Goal: Information Seeking & Learning: Learn about a topic

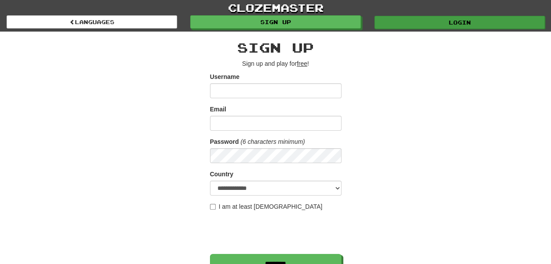
type input "******"
click at [476, 20] on link "Login" at bounding box center [459, 22] width 170 height 13
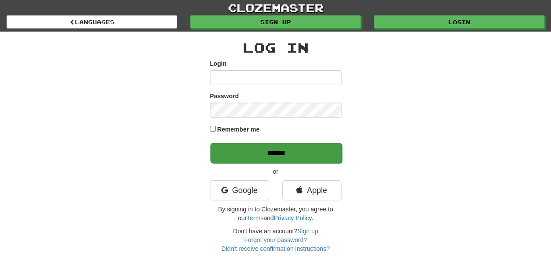
type input "******"
click at [285, 153] on input "******" at bounding box center [275, 153] width 131 height 20
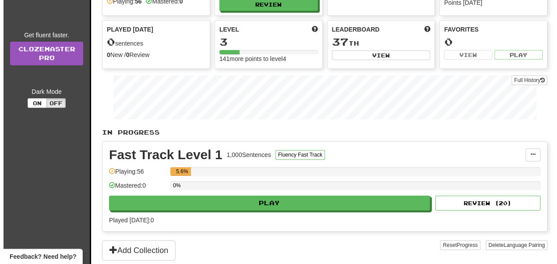
scroll to position [78, 0]
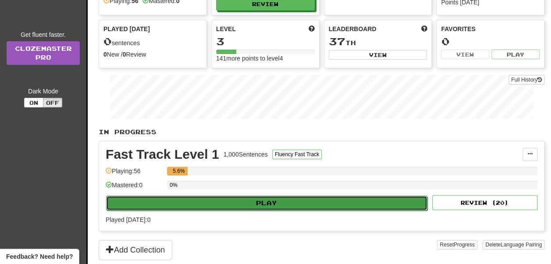
click at [293, 201] on button "Play" at bounding box center [266, 202] width 321 height 15
select select "**"
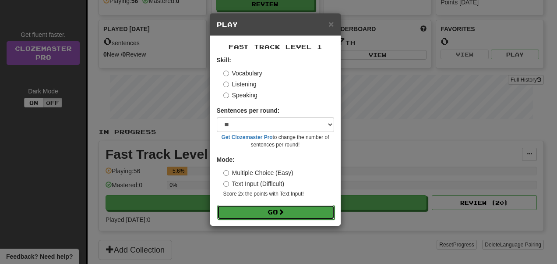
click at [277, 213] on button "Go" at bounding box center [275, 212] width 117 height 15
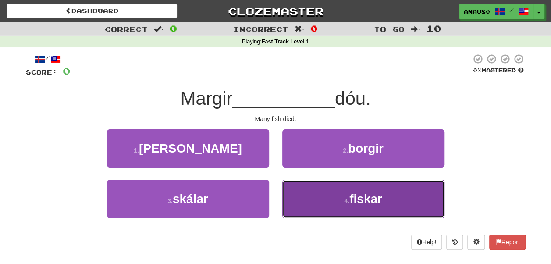
click at [323, 199] on button "4 . fiskar" at bounding box center [363, 199] width 162 height 38
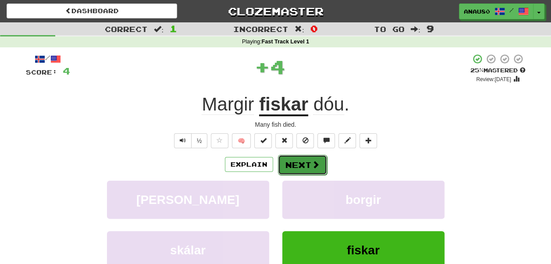
click at [302, 163] on button "Next" at bounding box center [302, 165] width 49 height 20
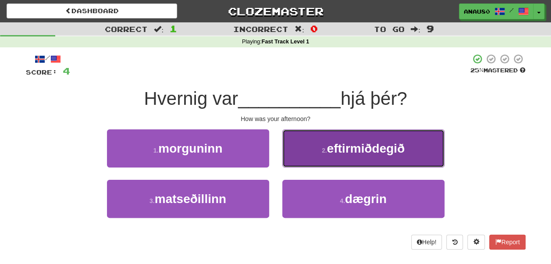
click at [307, 152] on button "2 . eftirmiðdegið" at bounding box center [363, 148] width 162 height 38
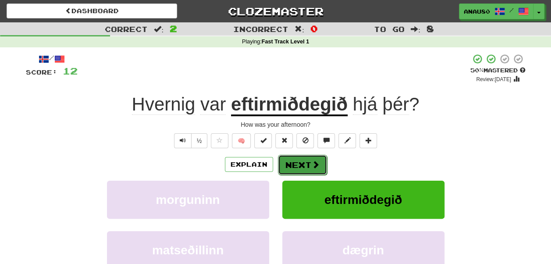
click at [298, 165] on button "Next" at bounding box center [302, 165] width 49 height 20
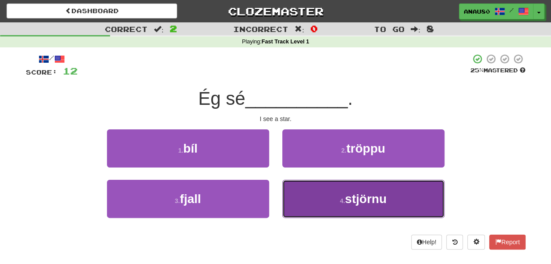
click at [314, 198] on button "4 . stjörnu" at bounding box center [363, 199] width 162 height 38
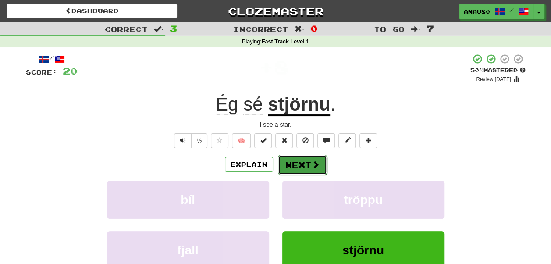
click at [301, 161] on button "Next" at bounding box center [302, 165] width 49 height 20
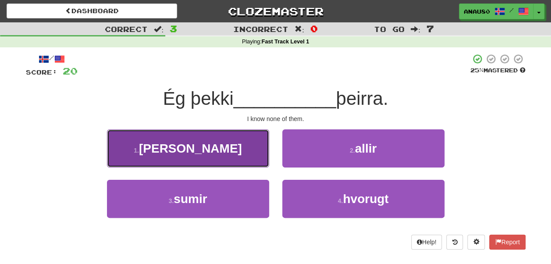
click at [232, 146] on button "1 . engan" at bounding box center [188, 148] width 162 height 38
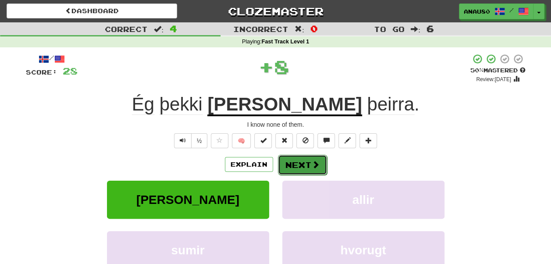
click at [298, 167] on button "Next" at bounding box center [302, 165] width 49 height 20
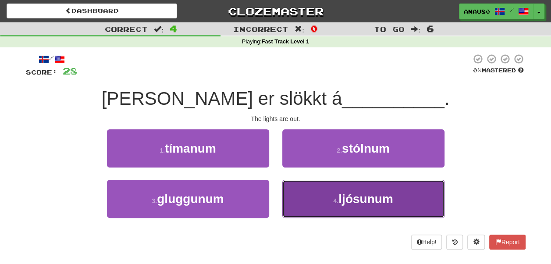
click at [311, 197] on button "4 . ljósunum" at bounding box center [363, 199] width 162 height 38
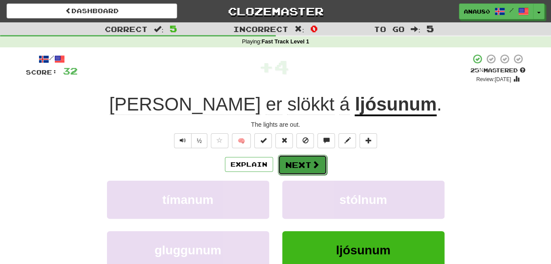
click at [301, 164] on button "Next" at bounding box center [302, 165] width 49 height 20
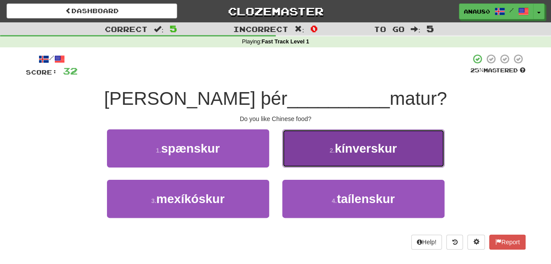
click at [312, 155] on button "2 . kínverskur" at bounding box center [363, 148] width 162 height 38
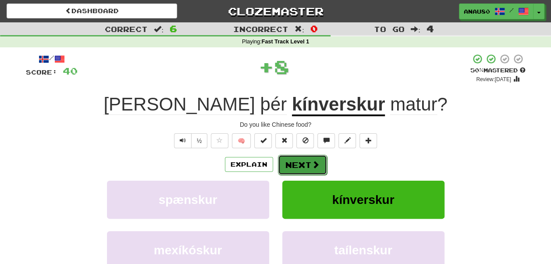
click at [298, 163] on button "Next" at bounding box center [302, 165] width 49 height 20
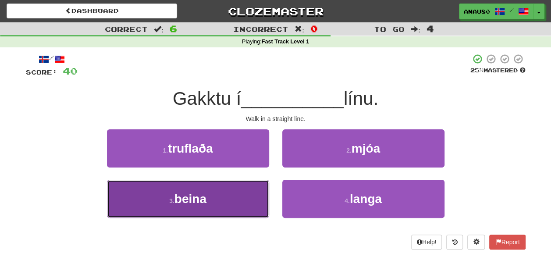
click at [235, 195] on button "3 . beina" at bounding box center [188, 199] width 162 height 38
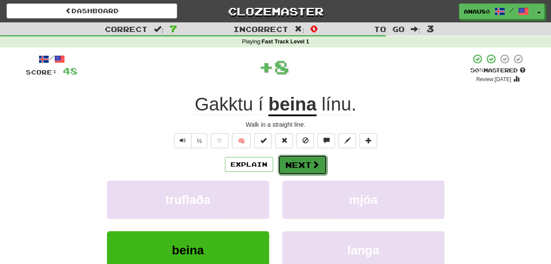
click at [302, 163] on button "Next" at bounding box center [302, 165] width 49 height 20
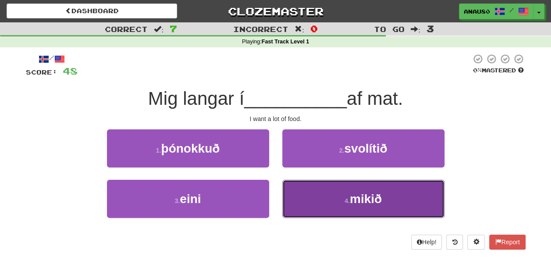
click at [311, 196] on button "4 . mikið" at bounding box center [363, 199] width 162 height 38
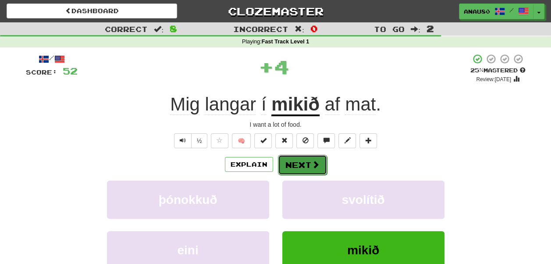
click at [299, 167] on button "Next" at bounding box center [302, 165] width 49 height 20
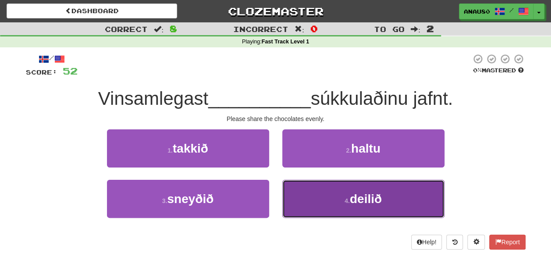
click at [311, 202] on button "4 . deilið" at bounding box center [363, 199] width 162 height 38
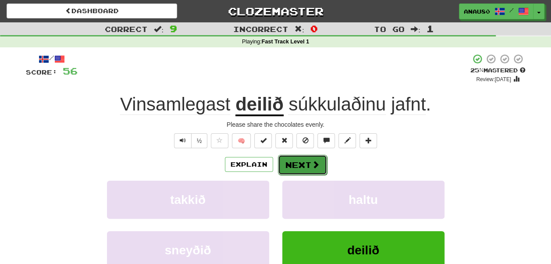
click at [303, 165] on button "Next" at bounding box center [302, 165] width 49 height 20
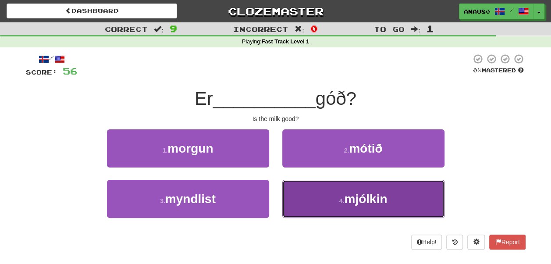
click at [311, 199] on button "4 . mjólkin" at bounding box center [363, 199] width 162 height 38
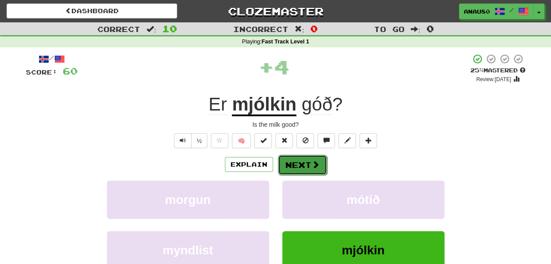
click at [302, 163] on button "Next" at bounding box center [302, 165] width 49 height 20
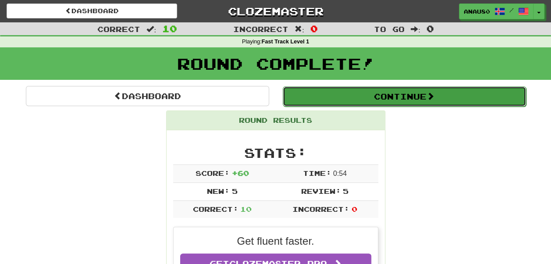
click at [408, 92] on button "Continue" at bounding box center [404, 96] width 243 height 20
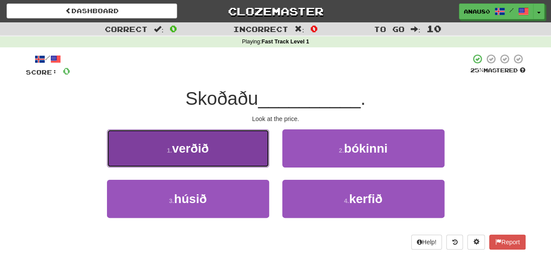
click at [230, 144] on button "1 . verðið" at bounding box center [188, 148] width 162 height 38
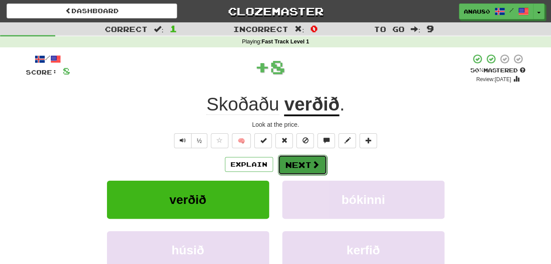
click at [304, 164] on button "Next" at bounding box center [302, 165] width 49 height 20
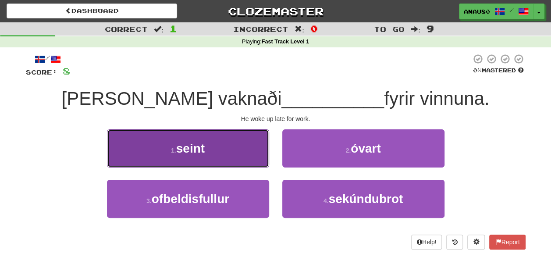
click at [226, 156] on button "1 . seint" at bounding box center [188, 148] width 162 height 38
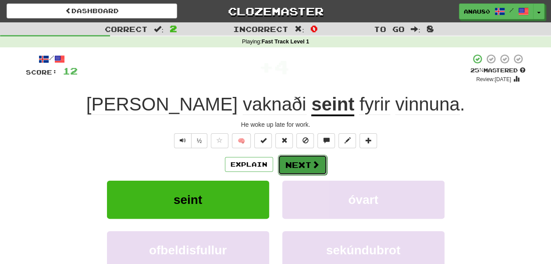
click at [300, 162] on button "Next" at bounding box center [302, 165] width 49 height 20
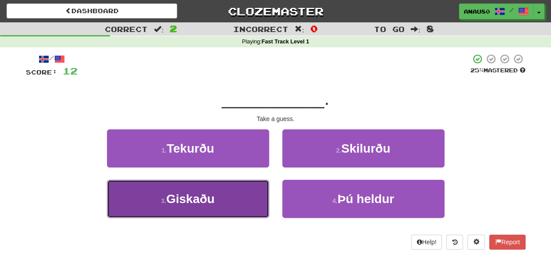
click at [231, 201] on button "3 . Giskaðu" at bounding box center [188, 199] width 162 height 38
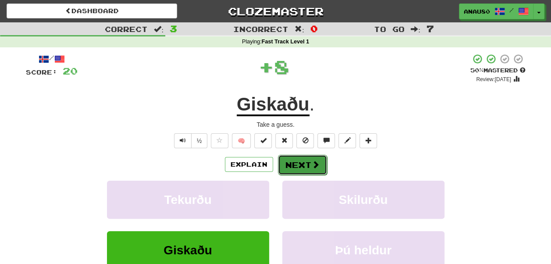
click at [302, 162] on button "Next" at bounding box center [302, 165] width 49 height 20
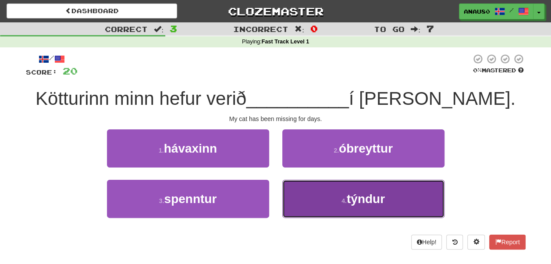
click at [310, 206] on button "4 . týndur" at bounding box center [363, 199] width 162 height 38
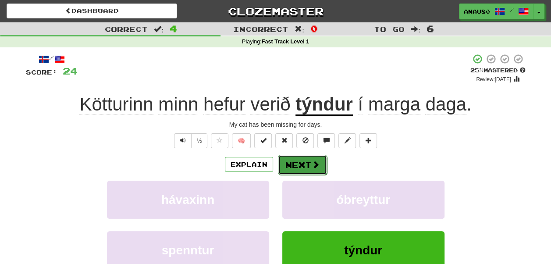
click at [301, 160] on button "Next" at bounding box center [302, 165] width 49 height 20
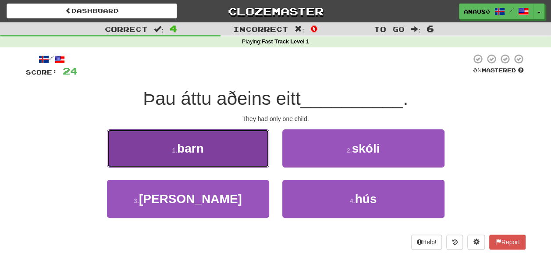
click at [209, 152] on button "1 . barn" at bounding box center [188, 148] width 162 height 38
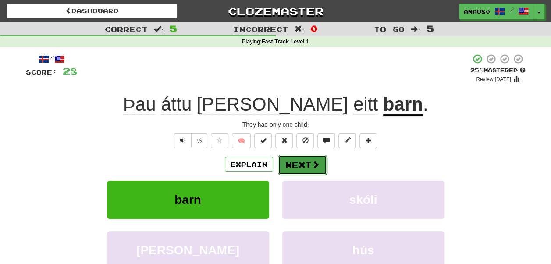
click at [295, 166] on button "Next" at bounding box center [302, 165] width 49 height 20
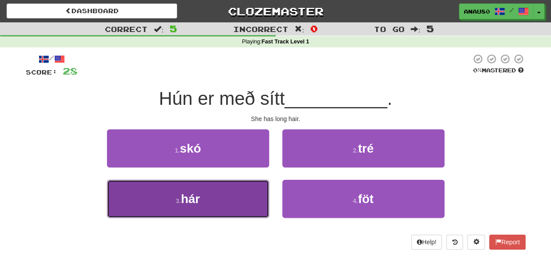
click at [227, 194] on button "3 . hár" at bounding box center [188, 199] width 162 height 38
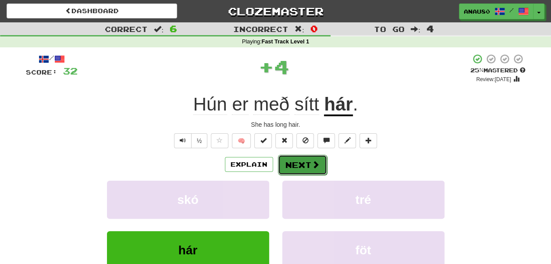
click at [301, 164] on button "Next" at bounding box center [302, 165] width 49 height 20
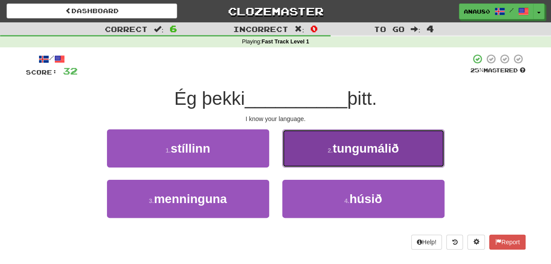
click at [308, 154] on button "2 . tungumálið" at bounding box center [363, 148] width 162 height 38
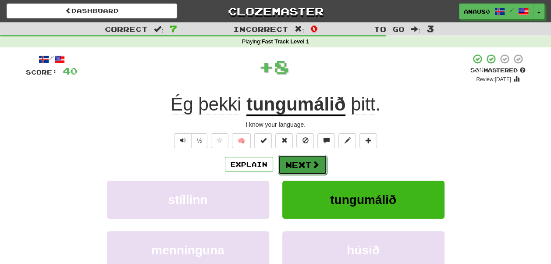
click at [302, 162] on button "Next" at bounding box center [302, 165] width 49 height 20
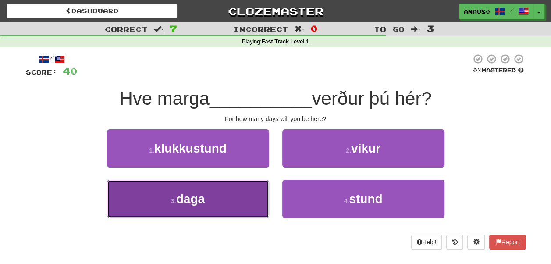
click at [227, 198] on button "3 . daga" at bounding box center [188, 199] width 162 height 38
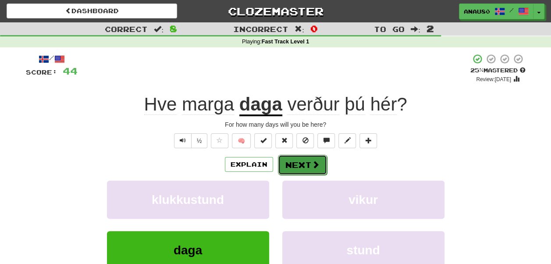
click at [303, 167] on button "Next" at bounding box center [302, 165] width 49 height 20
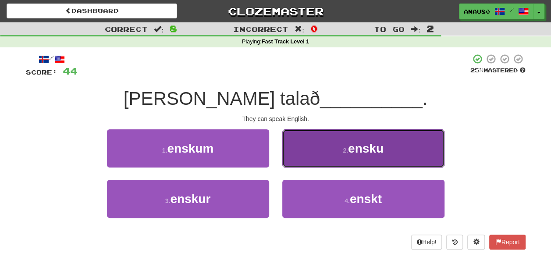
click at [320, 153] on button "2 . ensku" at bounding box center [363, 148] width 162 height 38
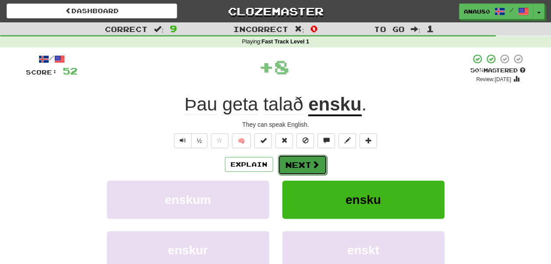
click at [300, 163] on button "Next" at bounding box center [302, 165] width 49 height 20
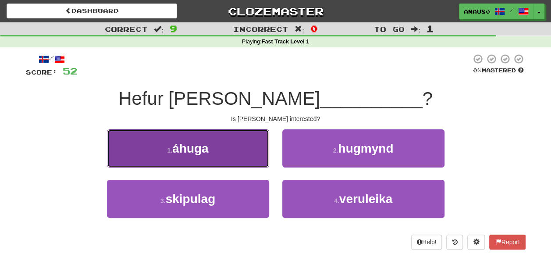
click at [231, 152] on button "1 . áhuga" at bounding box center [188, 148] width 162 height 38
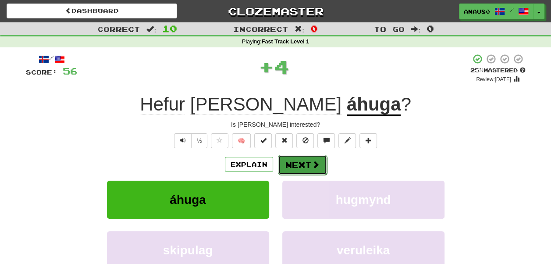
click at [302, 162] on button "Next" at bounding box center [302, 165] width 49 height 20
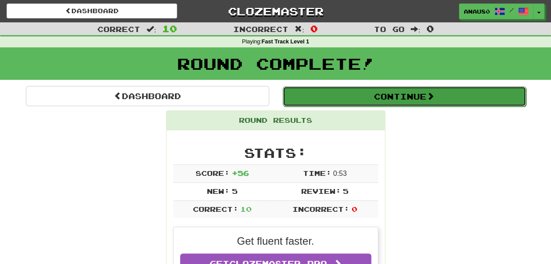
click at [418, 95] on button "Continue" at bounding box center [404, 96] width 243 height 20
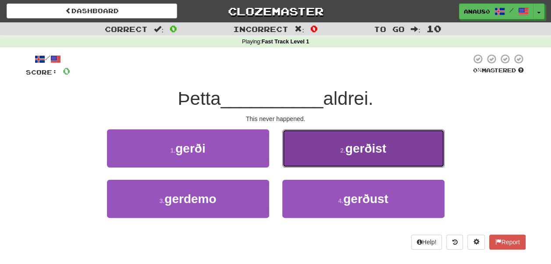
click at [383, 146] on span "gerðist" at bounding box center [365, 149] width 41 height 14
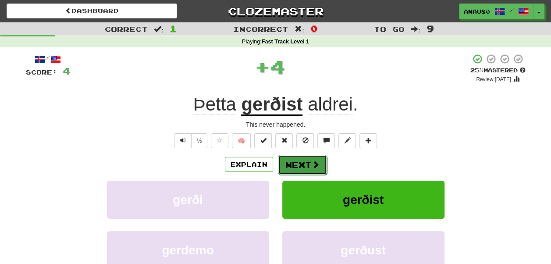
click at [303, 164] on button "Next" at bounding box center [302, 165] width 49 height 20
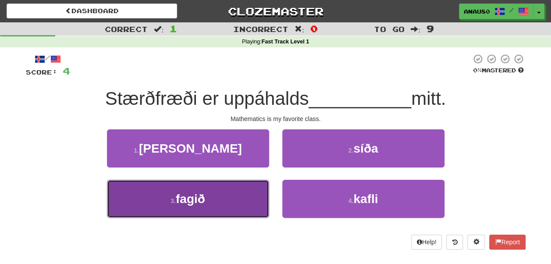
click at [212, 199] on button "3 . fagið" at bounding box center [188, 199] width 162 height 38
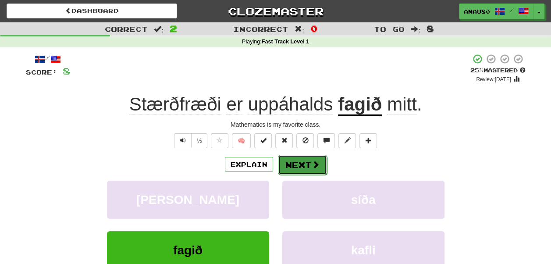
click at [298, 167] on button "Next" at bounding box center [302, 165] width 49 height 20
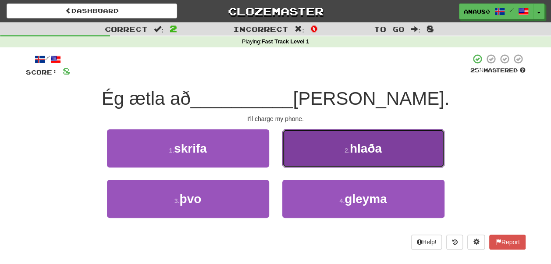
click at [325, 156] on button "2 . hlaða" at bounding box center [363, 148] width 162 height 38
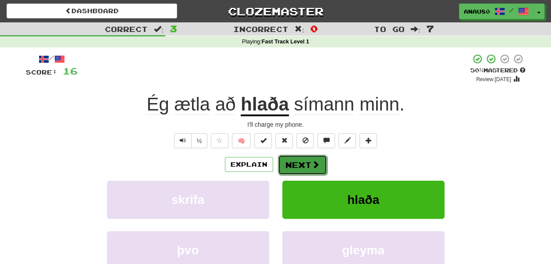
click at [307, 161] on button "Next" at bounding box center [302, 165] width 49 height 20
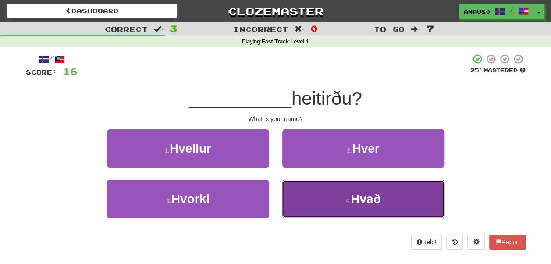
click at [329, 197] on button "4 . Hvað" at bounding box center [363, 199] width 162 height 38
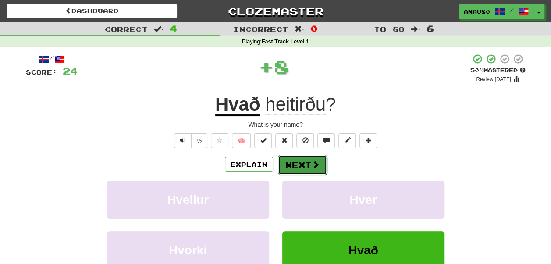
click at [300, 163] on button "Next" at bounding box center [302, 165] width 49 height 20
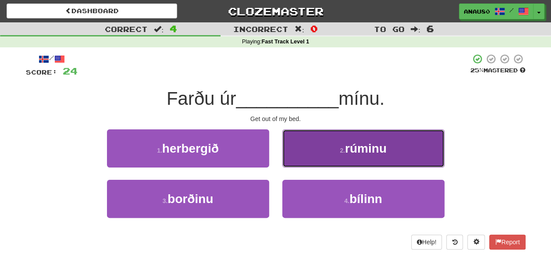
click at [318, 155] on button "2 . rúminu" at bounding box center [363, 148] width 162 height 38
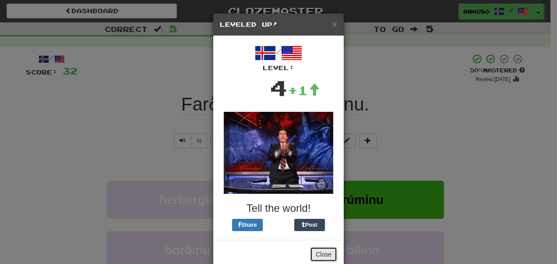
click at [323, 251] on button "Close" at bounding box center [323, 254] width 27 height 15
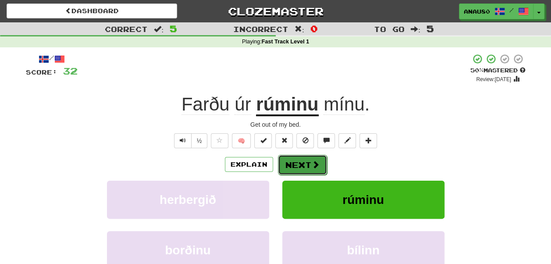
click at [302, 162] on button "Next" at bounding box center [302, 165] width 49 height 20
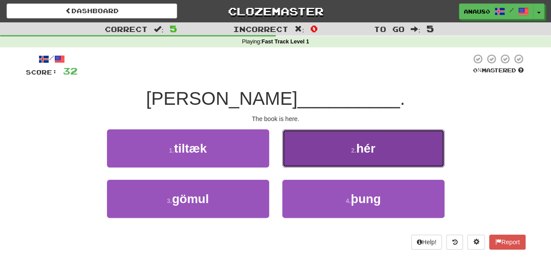
click at [323, 158] on button "2 . hér" at bounding box center [363, 148] width 162 height 38
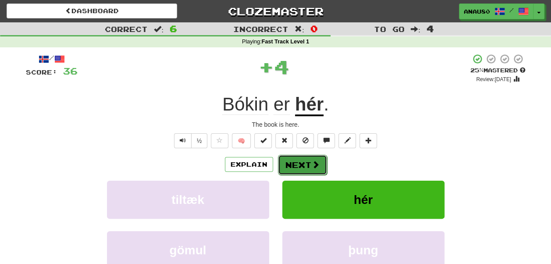
click at [305, 163] on button "Next" at bounding box center [302, 165] width 49 height 20
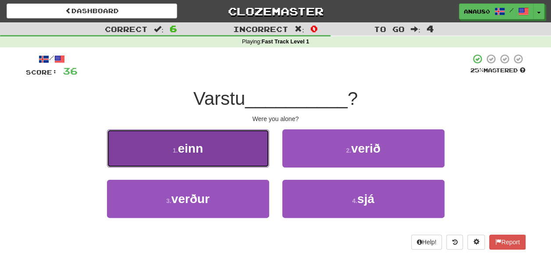
click at [216, 152] on button "1 . einn" at bounding box center [188, 148] width 162 height 38
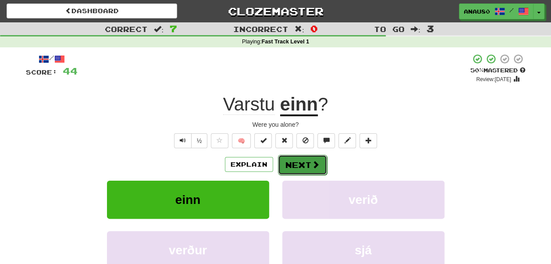
click at [305, 161] on button "Next" at bounding box center [302, 165] width 49 height 20
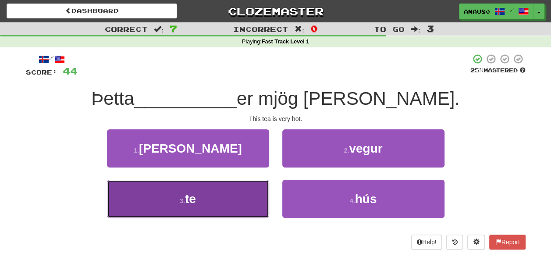
click at [222, 193] on button "3 . te" at bounding box center [188, 199] width 162 height 38
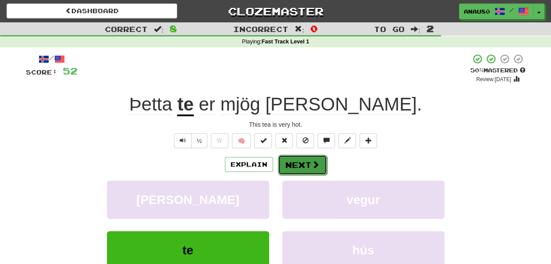
click at [305, 163] on button "Next" at bounding box center [302, 165] width 49 height 20
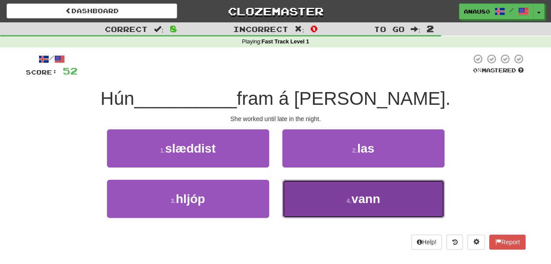
click at [313, 193] on button "4 . vann" at bounding box center [363, 199] width 162 height 38
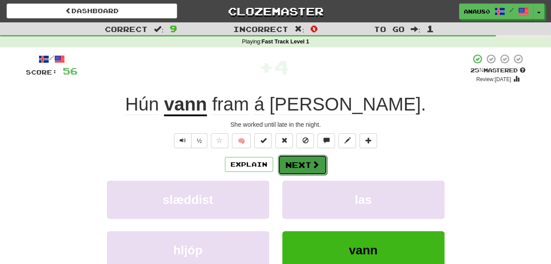
click at [305, 160] on button "Next" at bounding box center [302, 165] width 49 height 20
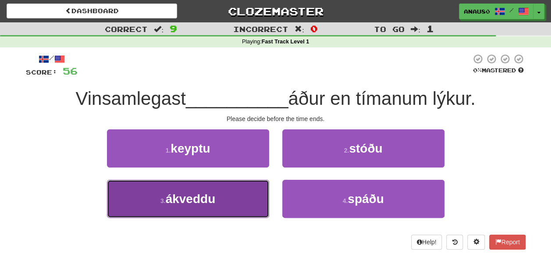
click at [233, 198] on button "3 . ákveddu" at bounding box center [188, 199] width 162 height 38
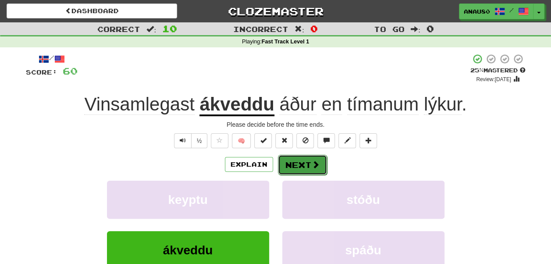
click at [302, 169] on button "Next" at bounding box center [302, 165] width 49 height 20
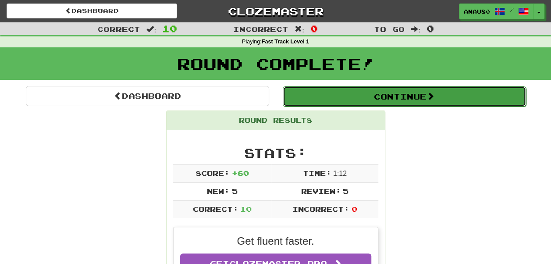
click at [411, 93] on button "Continue" at bounding box center [404, 96] width 243 height 20
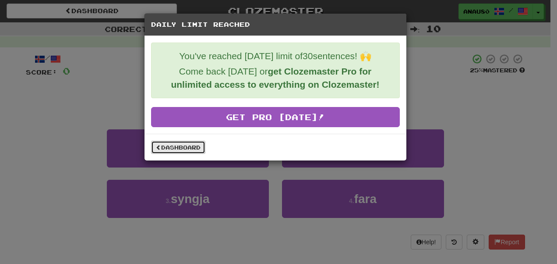
click at [177, 147] on link "Dashboard" at bounding box center [178, 147] width 54 height 13
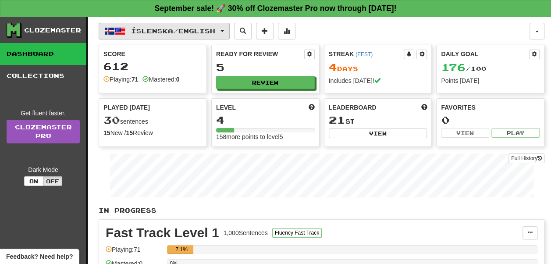
click at [200, 29] on span "Íslenska / English" at bounding box center [173, 30] width 84 height 7
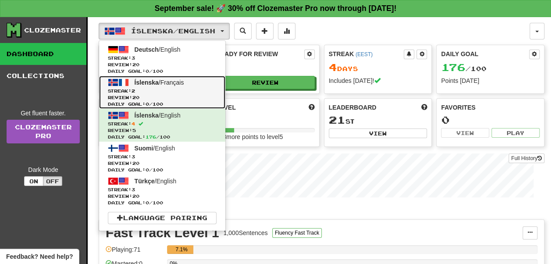
click at [196, 89] on span "Streak: 2" at bounding box center [162, 91] width 109 height 7
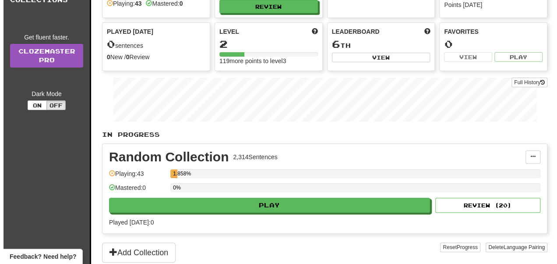
scroll to position [78, 0]
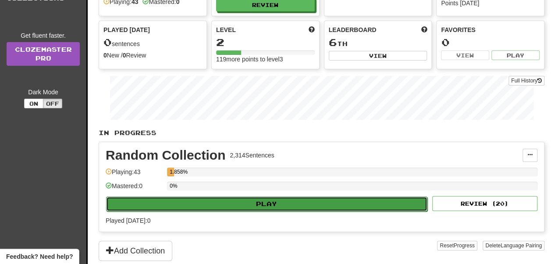
click at [270, 201] on button "Play" at bounding box center [266, 203] width 321 height 15
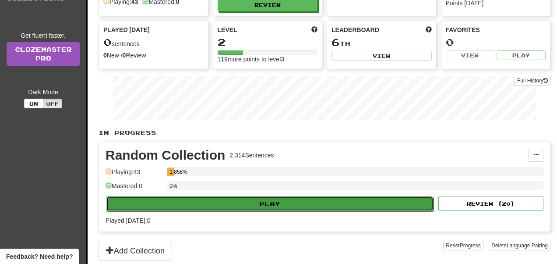
select select "**"
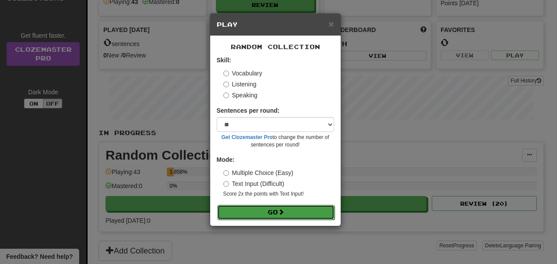
click at [271, 209] on button "Go" at bounding box center [275, 212] width 117 height 15
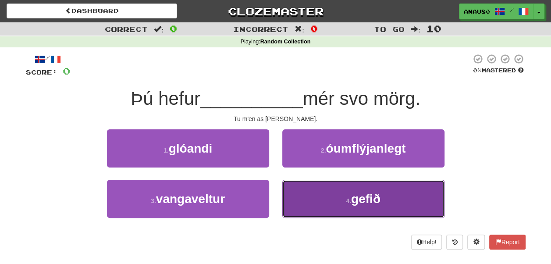
click at [342, 197] on button "4 . gefið" at bounding box center [363, 199] width 162 height 38
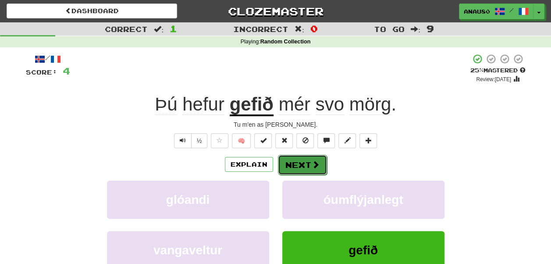
click at [293, 160] on button "Next" at bounding box center [302, 165] width 49 height 20
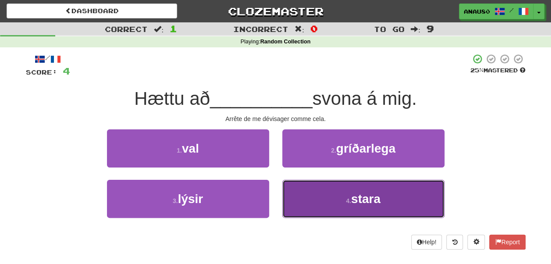
click at [340, 194] on button "4 . stara" at bounding box center [363, 199] width 162 height 38
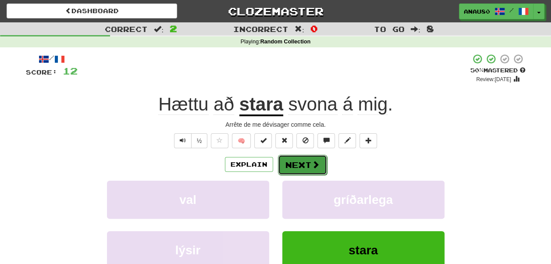
click at [308, 168] on button "Next" at bounding box center [302, 165] width 49 height 20
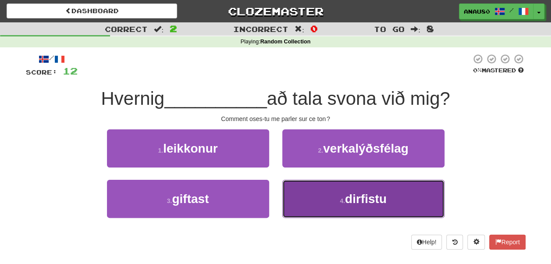
click at [330, 194] on button "4 . dirfistu" at bounding box center [363, 199] width 162 height 38
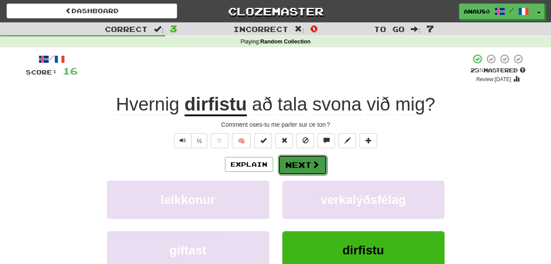
click at [312, 164] on span at bounding box center [316, 164] width 8 height 8
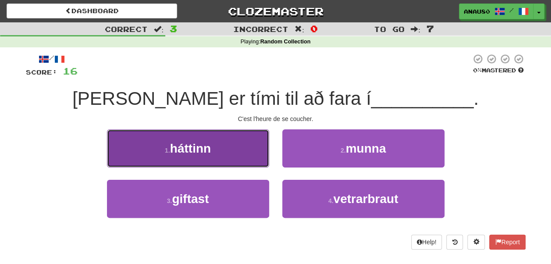
click at [217, 146] on button "1 . háttinn" at bounding box center [188, 148] width 162 height 38
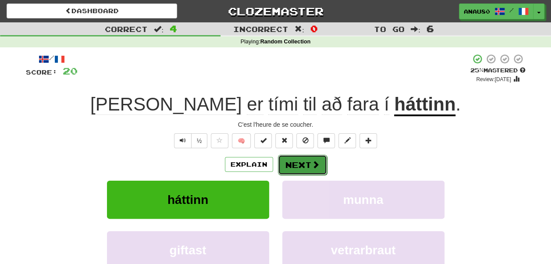
click at [300, 165] on button "Next" at bounding box center [302, 165] width 49 height 20
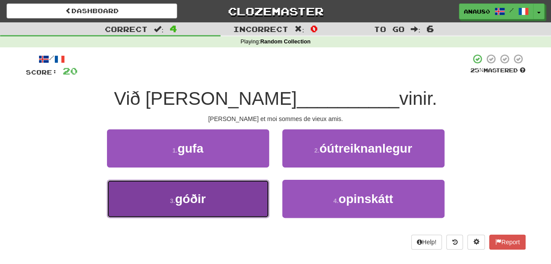
click at [222, 202] on button "3 . góðir" at bounding box center [188, 199] width 162 height 38
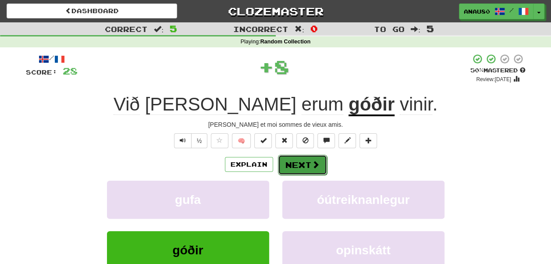
click at [302, 166] on button "Next" at bounding box center [302, 165] width 49 height 20
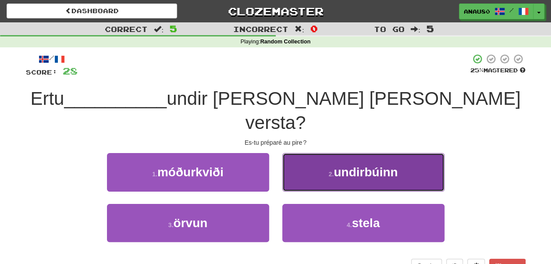
click at [317, 159] on button "2 . undirbúinn" at bounding box center [363, 172] width 162 height 38
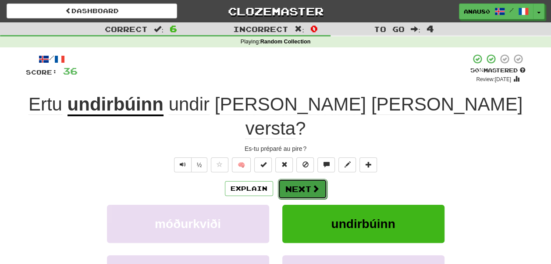
click at [301, 179] on button "Next" at bounding box center [302, 189] width 49 height 20
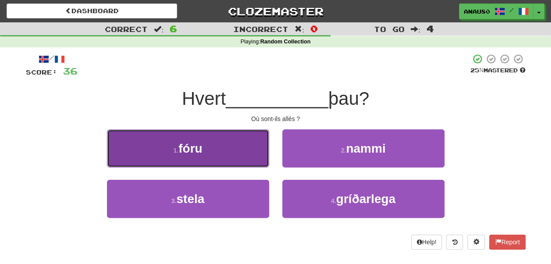
click at [232, 156] on button "1 . fóru" at bounding box center [188, 148] width 162 height 38
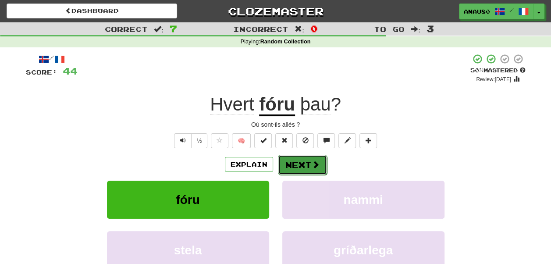
click at [302, 164] on button "Next" at bounding box center [302, 165] width 49 height 20
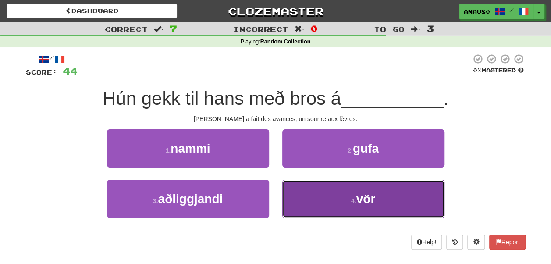
click at [321, 198] on button "4 . vör" at bounding box center [363, 199] width 162 height 38
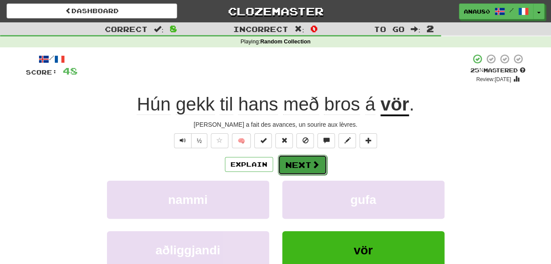
click at [301, 162] on button "Next" at bounding box center [302, 165] width 49 height 20
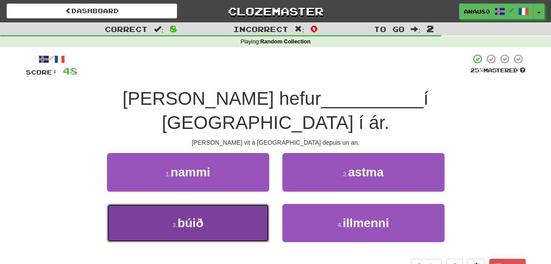
click at [231, 204] on button "3 . búið" at bounding box center [188, 223] width 162 height 38
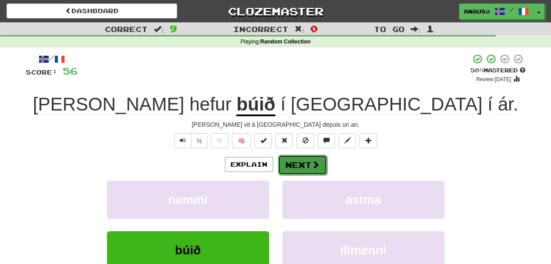
click at [308, 164] on button "Next" at bounding box center [302, 165] width 49 height 20
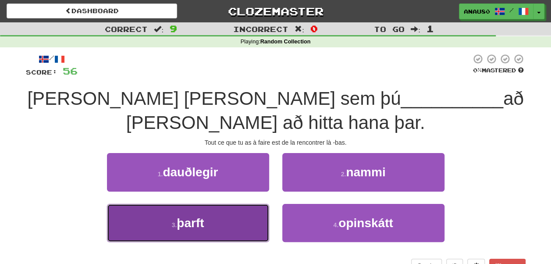
click at [225, 204] on button "3 . þarft" at bounding box center [188, 223] width 162 height 38
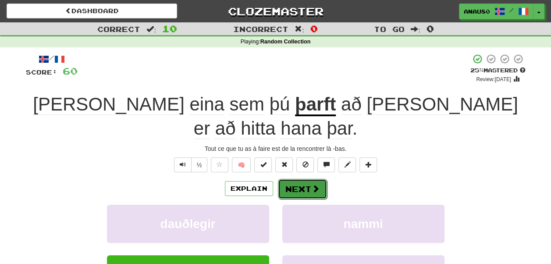
click at [305, 179] on button "Next" at bounding box center [302, 189] width 49 height 20
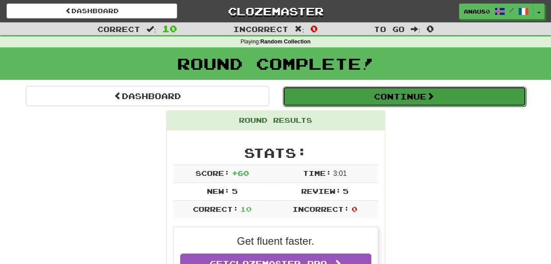
click at [430, 96] on span at bounding box center [430, 96] width 8 height 8
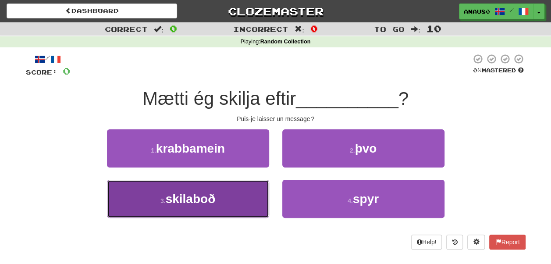
click at [222, 202] on button "3 . skilaboð" at bounding box center [188, 199] width 162 height 38
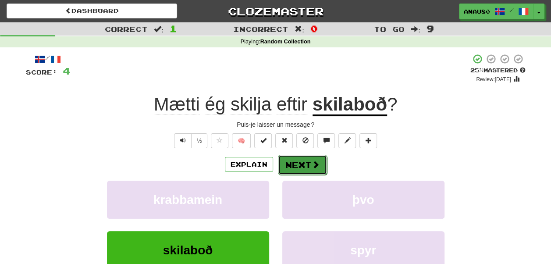
click at [296, 161] on button "Next" at bounding box center [302, 165] width 49 height 20
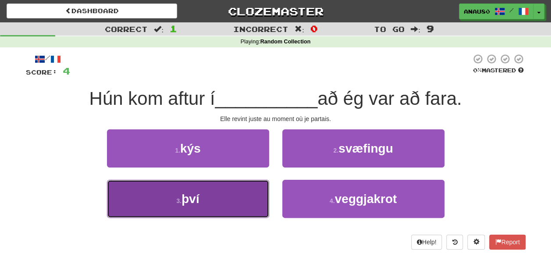
click at [221, 198] on button "3 . því" at bounding box center [188, 199] width 162 height 38
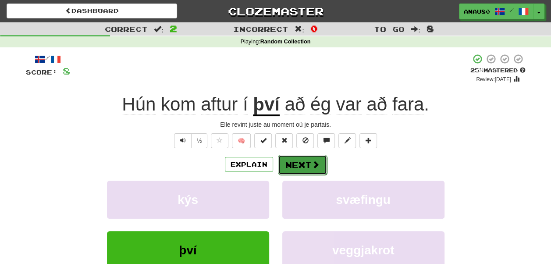
click at [307, 164] on button "Next" at bounding box center [302, 165] width 49 height 20
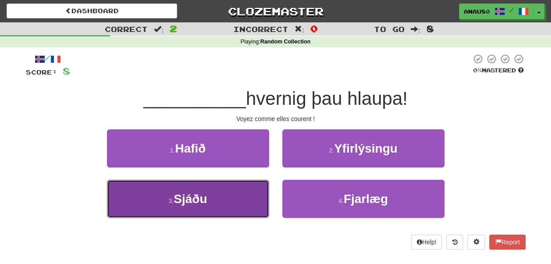
click at [234, 205] on button "3 . Sjáðu" at bounding box center [188, 199] width 162 height 38
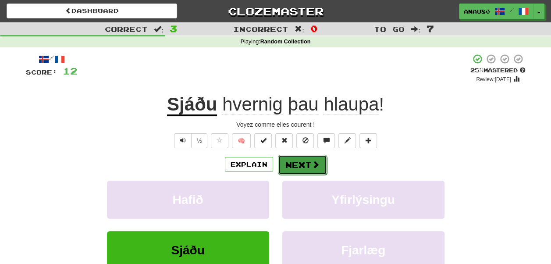
click at [298, 160] on button "Next" at bounding box center [302, 165] width 49 height 20
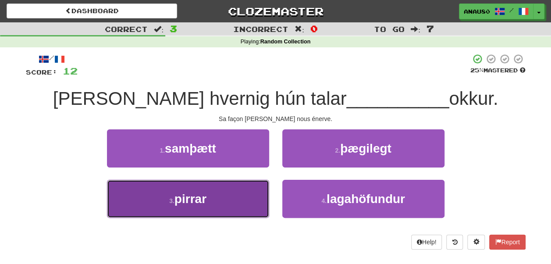
click at [232, 197] on button "3 . pirrar" at bounding box center [188, 199] width 162 height 38
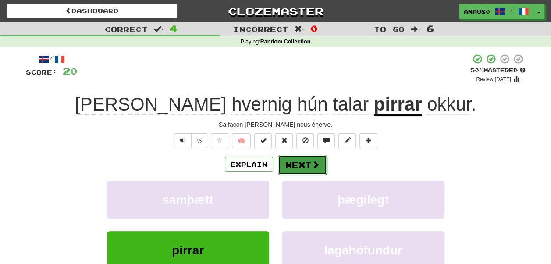
click at [309, 164] on button "Next" at bounding box center [302, 165] width 49 height 20
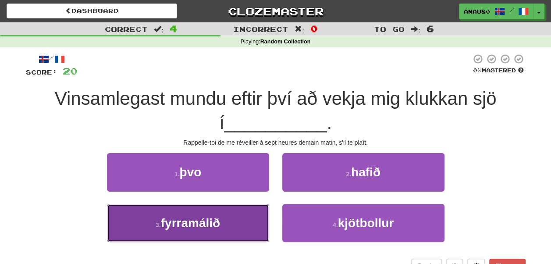
click at [228, 232] on button "3 . fyrramálið" at bounding box center [188, 223] width 162 height 38
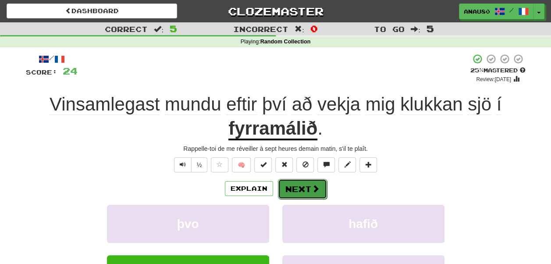
click at [303, 185] on button "Next" at bounding box center [302, 189] width 49 height 20
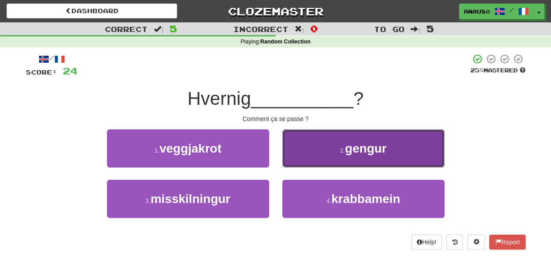
click at [324, 158] on button "2 . gengur" at bounding box center [363, 148] width 162 height 38
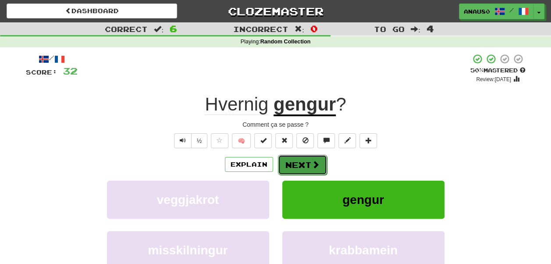
click at [303, 161] on button "Next" at bounding box center [302, 165] width 49 height 20
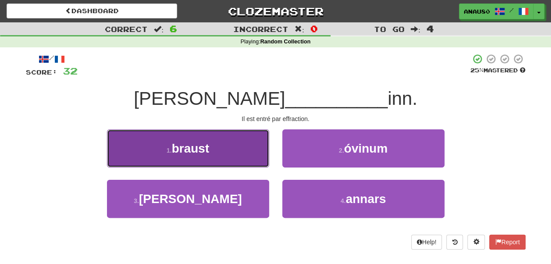
click at [231, 157] on button "1 . braust" at bounding box center [188, 148] width 162 height 38
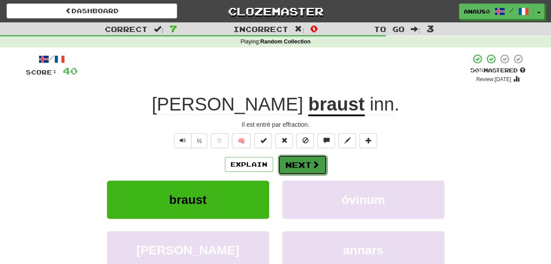
click at [302, 163] on button "Next" at bounding box center [302, 165] width 49 height 20
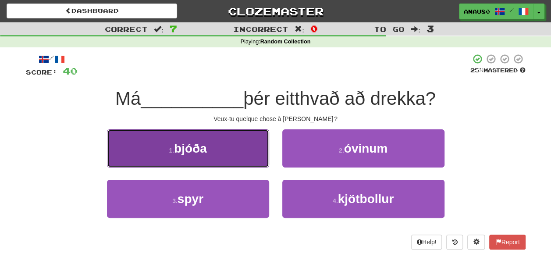
click at [238, 154] on button "1 . bjóða" at bounding box center [188, 148] width 162 height 38
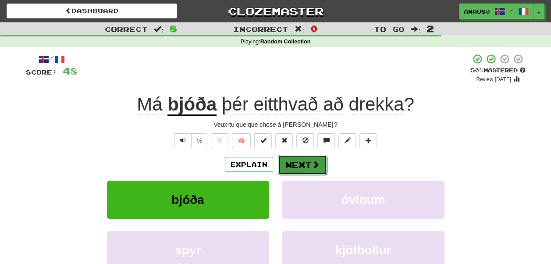
click at [303, 162] on button "Next" at bounding box center [302, 165] width 49 height 20
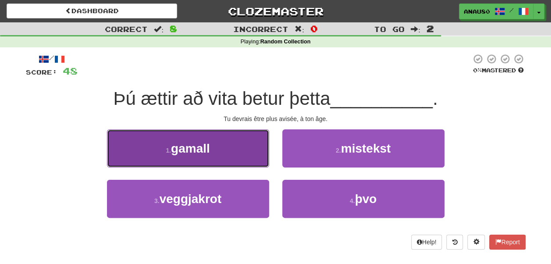
click at [238, 156] on button "1 . gamall" at bounding box center [188, 148] width 162 height 38
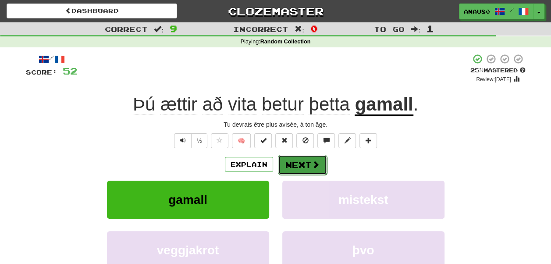
click at [305, 165] on button "Next" at bounding box center [302, 165] width 49 height 20
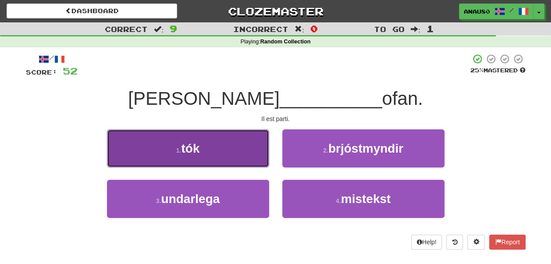
click at [210, 142] on button "1 . tók" at bounding box center [188, 148] width 162 height 38
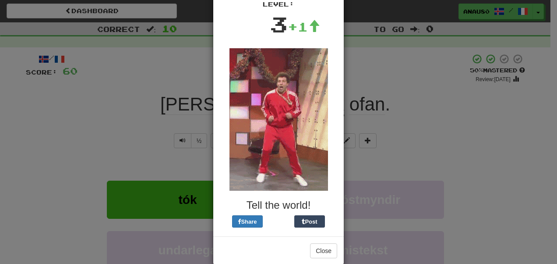
scroll to position [64, 0]
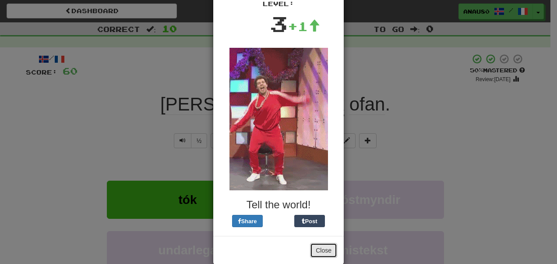
click at [324, 250] on button "Close" at bounding box center [323, 250] width 27 height 15
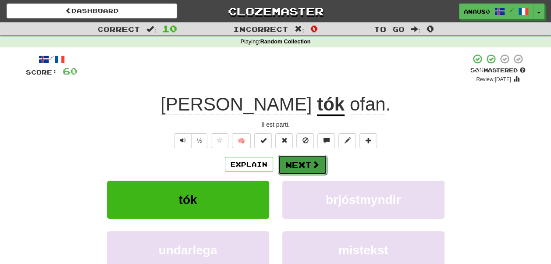
click at [295, 159] on button "Next" at bounding box center [302, 165] width 49 height 20
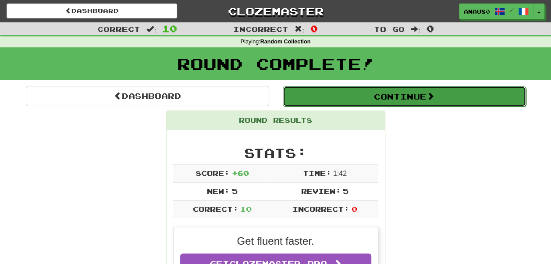
click at [428, 95] on button "Continue" at bounding box center [404, 96] width 243 height 20
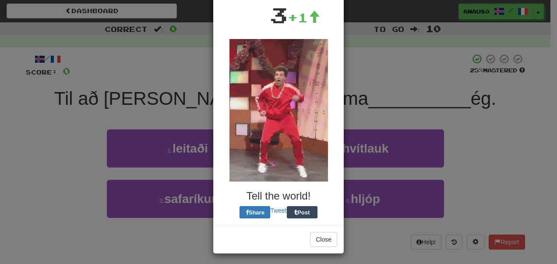
scroll to position [75, 0]
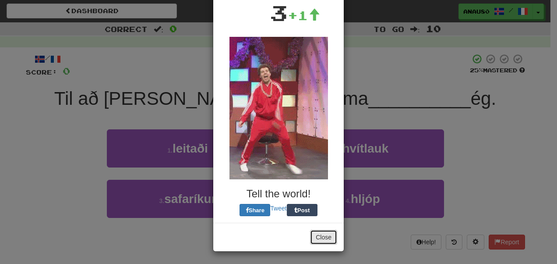
click at [326, 236] on button "Close" at bounding box center [323, 237] width 27 height 15
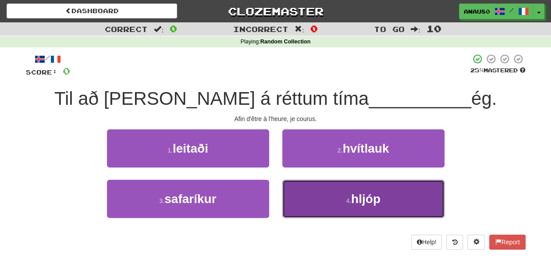
click at [389, 199] on button "4 . hljóp" at bounding box center [363, 199] width 162 height 38
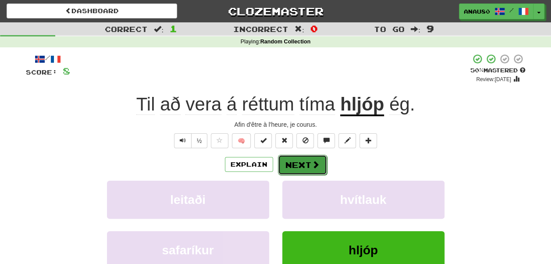
click at [303, 164] on button "Next" at bounding box center [302, 165] width 49 height 20
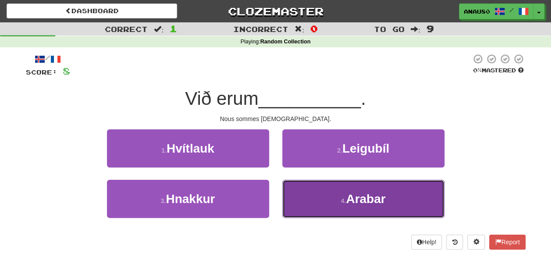
click at [312, 193] on button "4 . Arabar" at bounding box center [363, 199] width 162 height 38
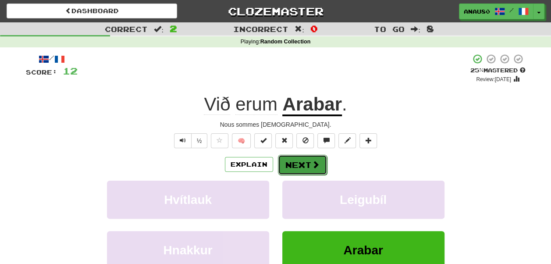
click at [307, 161] on button "Next" at bounding box center [302, 165] width 49 height 20
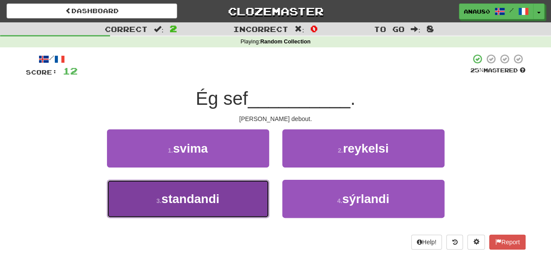
click at [245, 195] on button "3 . standandi" at bounding box center [188, 199] width 162 height 38
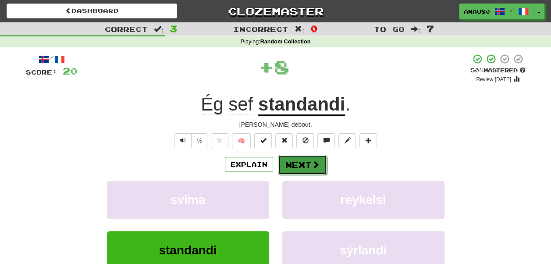
click at [300, 162] on button "Next" at bounding box center [302, 165] width 49 height 20
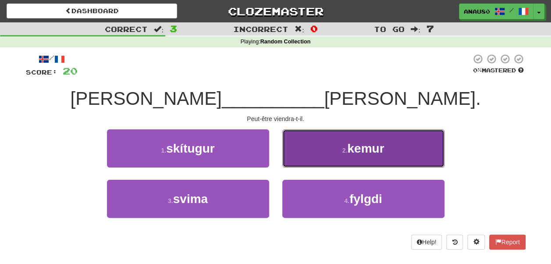
click at [316, 155] on button "2 . kemur" at bounding box center [363, 148] width 162 height 38
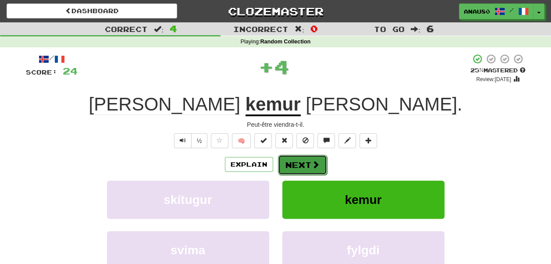
click at [298, 162] on button "Next" at bounding box center [302, 165] width 49 height 20
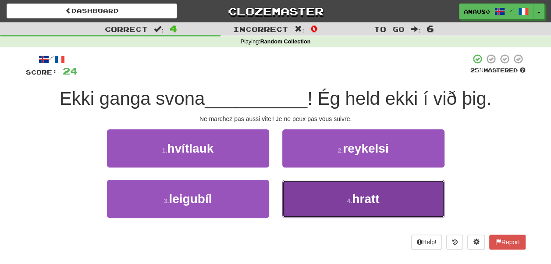
click at [325, 199] on button "4 . hratt" at bounding box center [363, 199] width 162 height 38
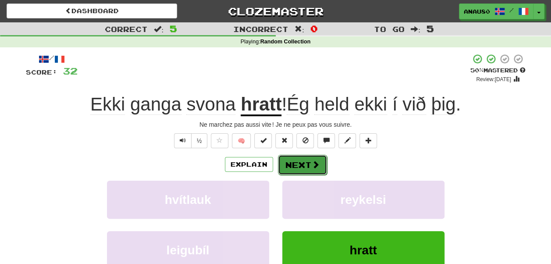
click at [300, 163] on button "Next" at bounding box center [302, 165] width 49 height 20
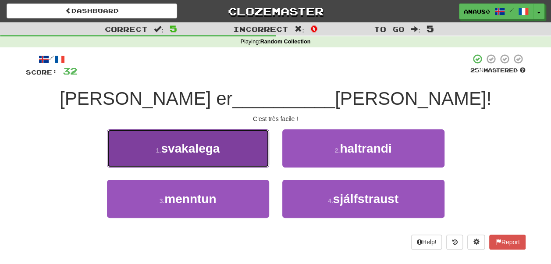
click at [238, 158] on button "1 . svakalega" at bounding box center [188, 148] width 162 height 38
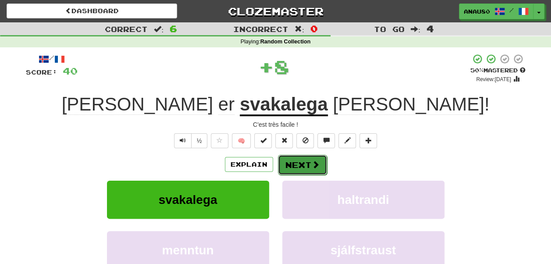
click at [300, 164] on button "Next" at bounding box center [302, 165] width 49 height 20
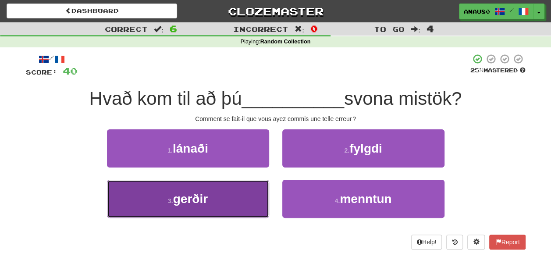
click at [214, 192] on button "3 . gerðir" at bounding box center [188, 199] width 162 height 38
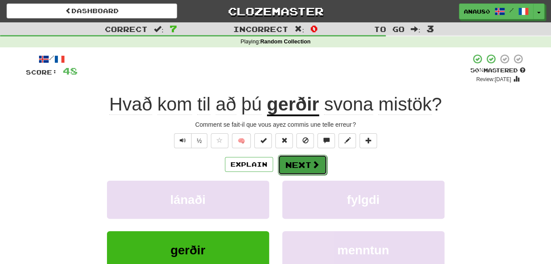
click at [302, 165] on button "Next" at bounding box center [302, 165] width 49 height 20
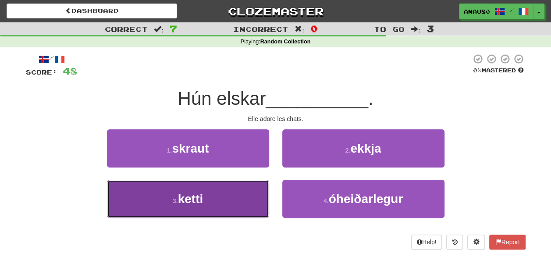
click at [236, 191] on button "3 . ketti" at bounding box center [188, 199] width 162 height 38
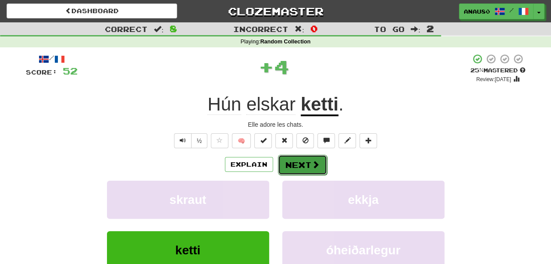
click at [301, 165] on button "Next" at bounding box center [302, 165] width 49 height 20
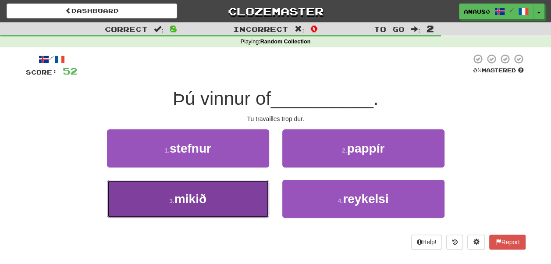
click at [232, 196] on button "3 . mikið" at bounding box center [188, 199] width 162 height 38
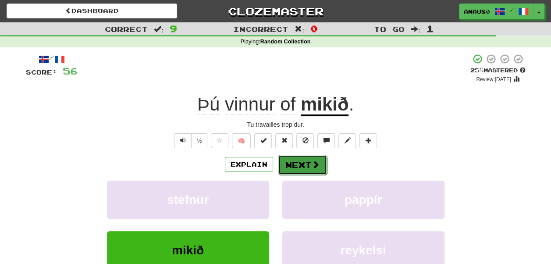
click at [297, 166] on button "Next" at bounding box center [302, 165] width 49 height 20
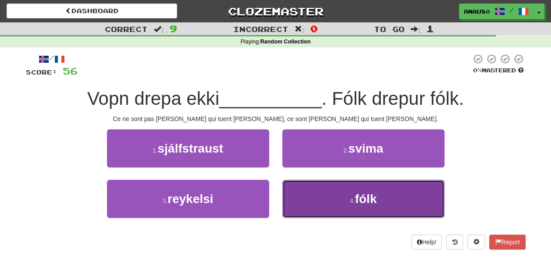
click at [330, 199] on button "4 . fólk" at bounding box center [363, 199] width 162 height 38
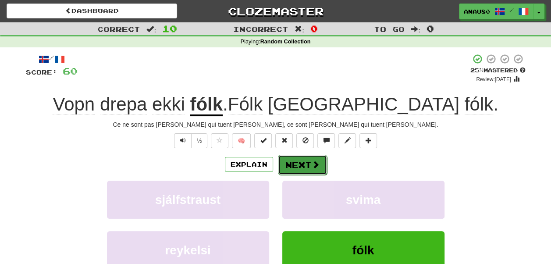
click at [298, 160] on button "Next" at bounding box center [302, 165] width 49 height 20
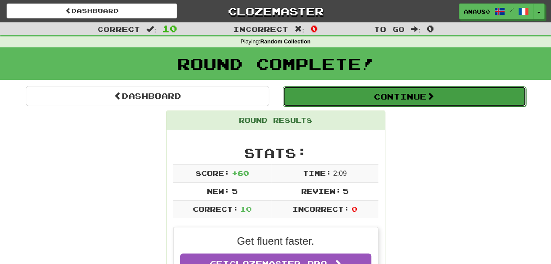
click at [399, 98] on button "Continue" at bounding box center [404, 96] width 243 height 20
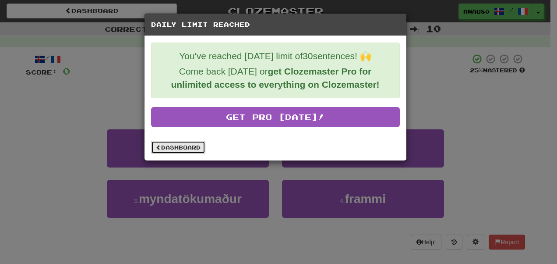
click at [174, 145] on link "Dashboard" at bounding box center [178, 147] width 54 height 13
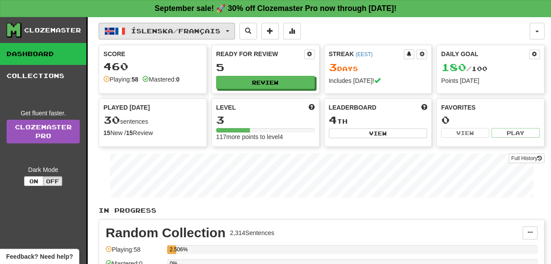
click at [217, 30] on span "Íslenska / Français" at bounding box center [175, 30] width 89 height 7
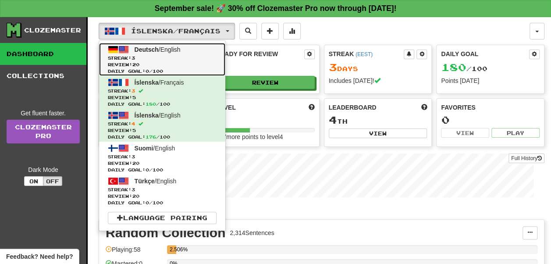
click at [180, 58] on span "Streak: 3" at bounding box center [162, 58] width 109 height 7
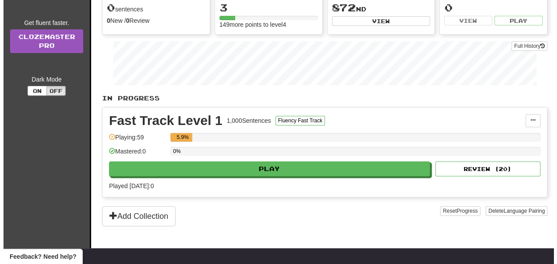
scroll to position [113, 0]
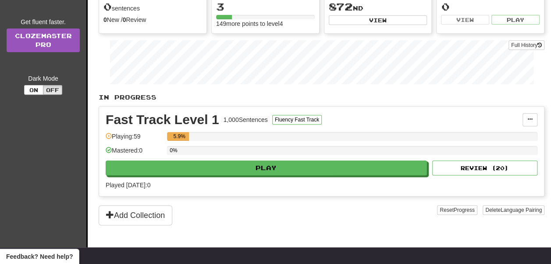
click at [352, 113] on div "Fast Track Level 1 1,000 Sentences Fluency Fast Track" at bounding box center [314, 119] width 417 height 13
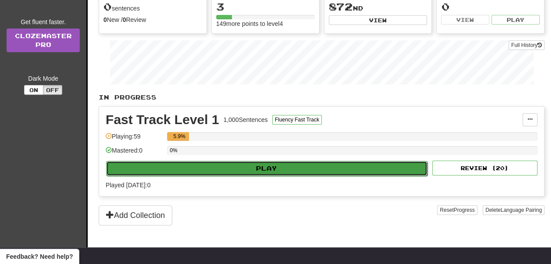
click at [283, 165] on button "Play" at bounding box center [266, 168] width 321 height 15
select select "**"
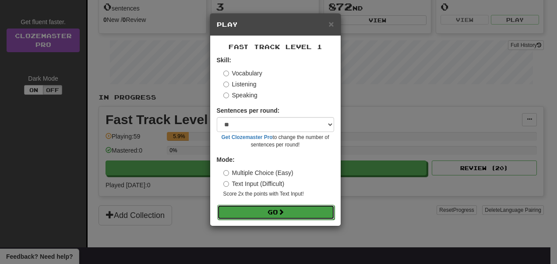
click at [278, 212] on button "Go" at bounding box center [275, 212] width 117 height 15
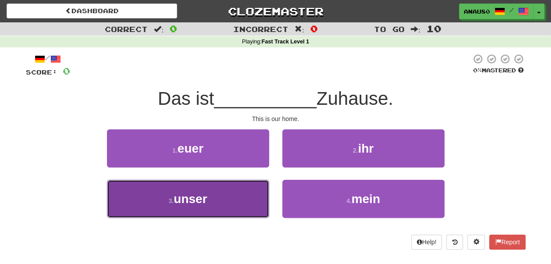
click at [215, 199] on button "3 . unser" at bounding box center [188, 199] width 162 height 38
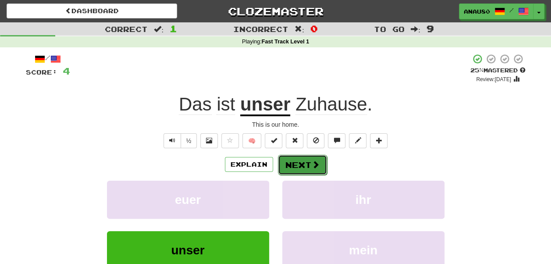
click at [312, 161] on span at bounding box center [316, 164] width 8 height 8
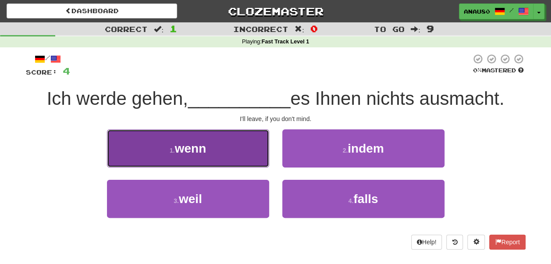
click at [171, 140] on button "1 . wenn" at bounding box center [188, 148] width 162 height 38
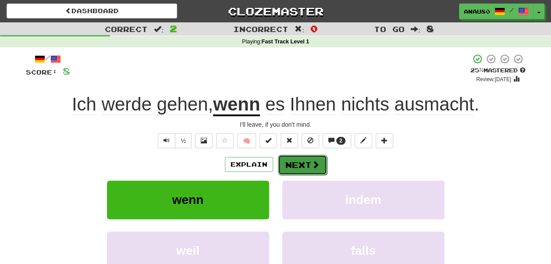
click at [307, 163] on button "Next" at bounding box center [302, 165] width 49 height 20
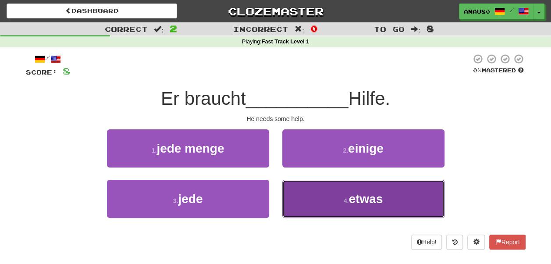
click at [337, 189] on button "4 . etwas" at bounding box center [363, 199] width 162 height 38
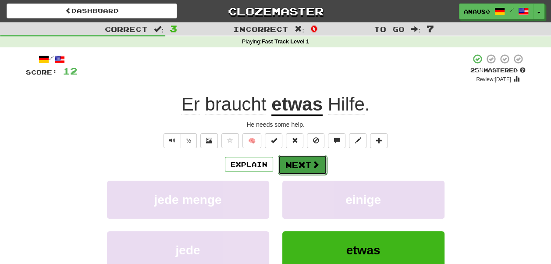
click at [302, 163] on button "Next" at bounding box center [302, 165] width 49 height 20
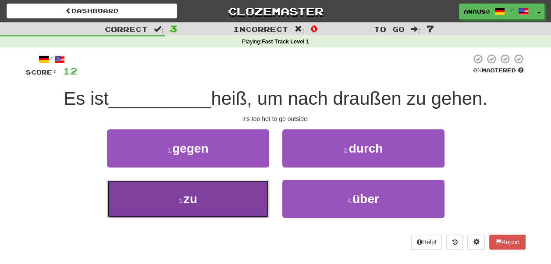
click at [241, 195] on button "3 . zu" at bounding box center [188, 199] width 162 height 38
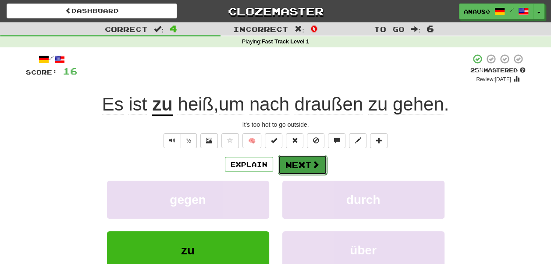
click at [299, 162] on button "Next" at bounding box center [302, 165] width 49 height 20
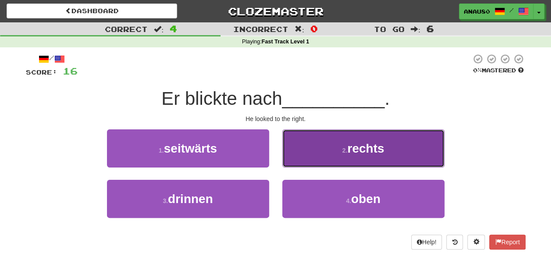
click at [316, 154] on button "2 . rechts" at bounding box center [363, 148] width 162 height 38
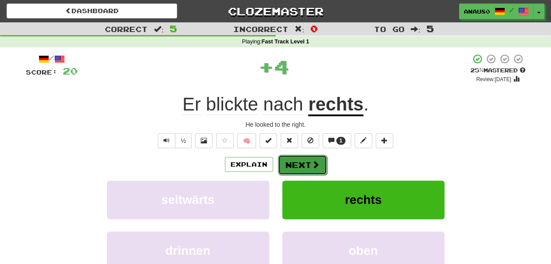
click at [303, 162] on button "Next" at bounding box center [302, 165] width 49 height 20
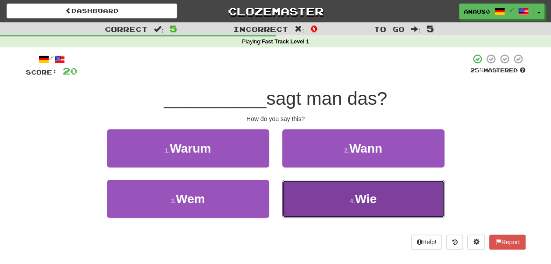
click at [318, 202] on button "4 . Wie" at bounding box center [363, 199] width 162 height 38
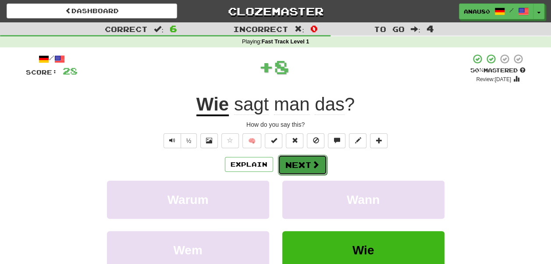
click at [302, 162] on button "Next" at bounding box center [302, 165] width 49 height 20
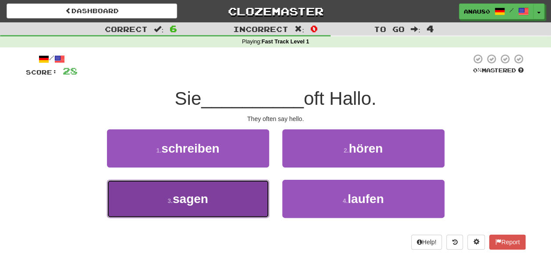
click at [228, 203] on button "3 . sagen" at bounding box center [188, 199] width 162 height 38
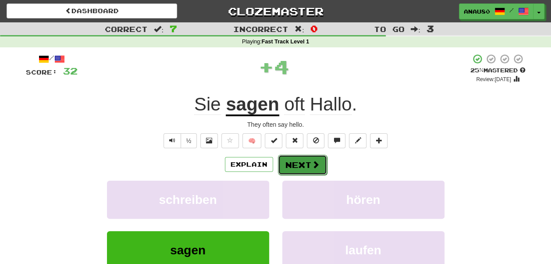
click at [302, 164] on button "Next" at bounding box center [302, 165] width 49 height 20
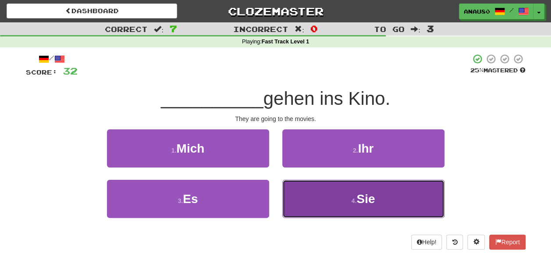
click at [327, 204] on button "4 . Sie" at bounding box center [363, 199] width 162 height 38
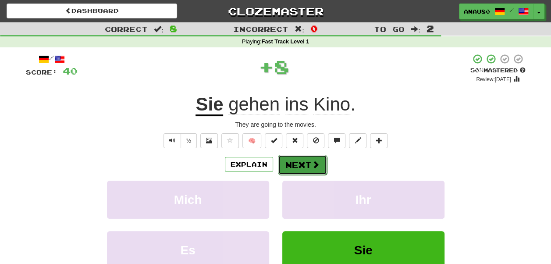
click at [302, 164] on button "Next" at bounding box center [302, 165] width 49 height 20
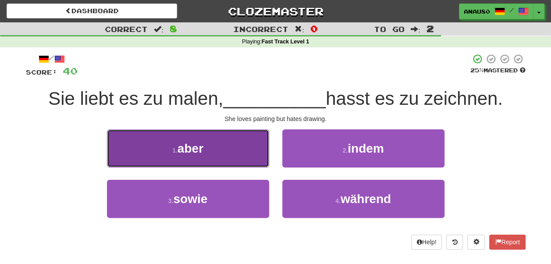
click at [238, 156] on button "1 . aber" at bounding box center [188, 148] width 162 height 38
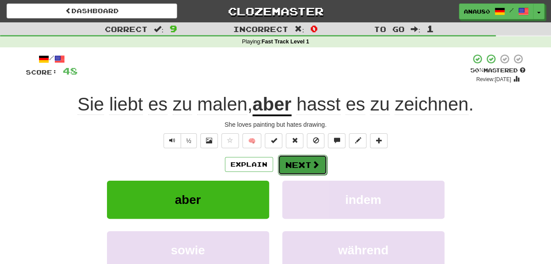
click at [300, 166] on button "Next" at bounding box center [302, 165] width 49 height 20
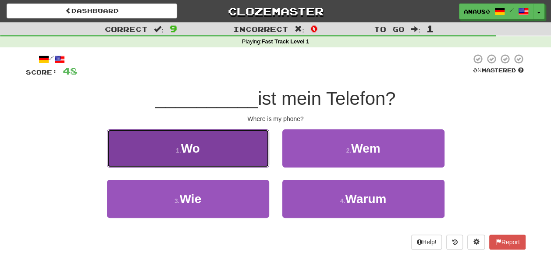
click at [232, 152] on button "1 . Wo" at bounding box center [188, 148] width 162 height 38
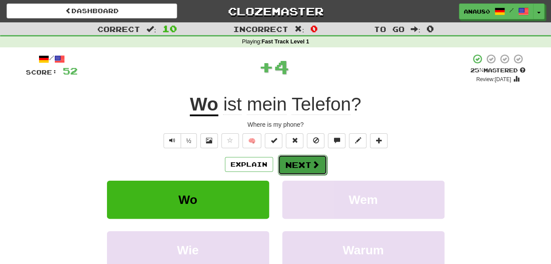
click at [302, 164] on button "Next" at bounding box center [302, 165] width 49 height 20
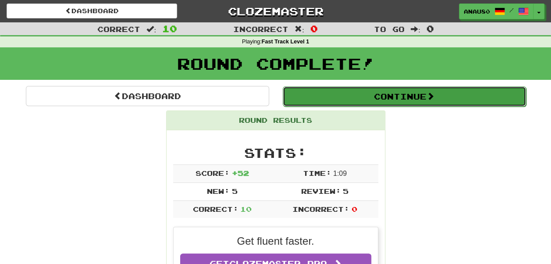
click at [415, 96] on button "Continue" at bounding box center [404, 96] width 243 height 20
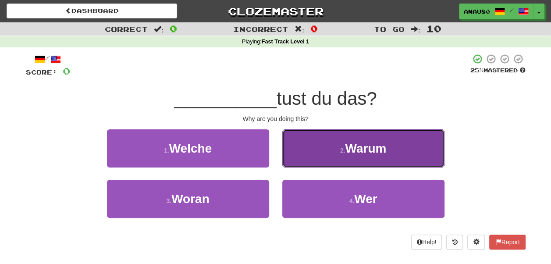
click at [329, 152] on button "2 . Warum" at bounding box center [363, 148] width 162 height 38
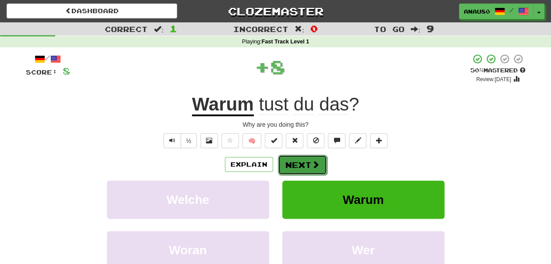
click at [294, 166] on button "Next" at bounding box center [302, 165] width 49 height 20
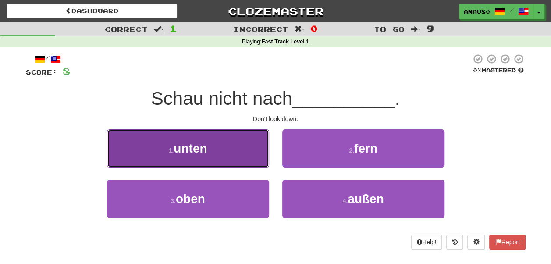
click at [213, 162] on button "1 . unten" at bounding box center [188, 148] width 162 height 38
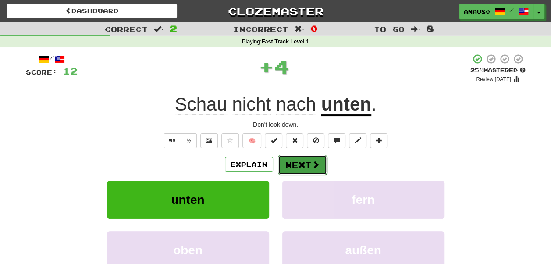
click at [303, 165] on button "Next" at bounding box center [302, 165] width 49 height 20
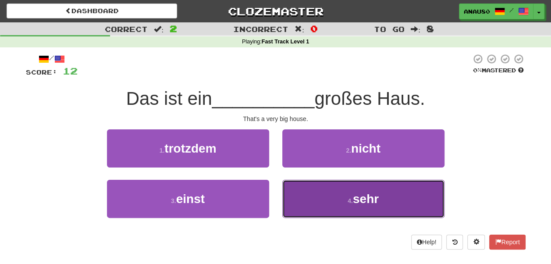
click at [344, 197] on button "4 . sehr" at bounding box center [363, 199] width 162 height 38
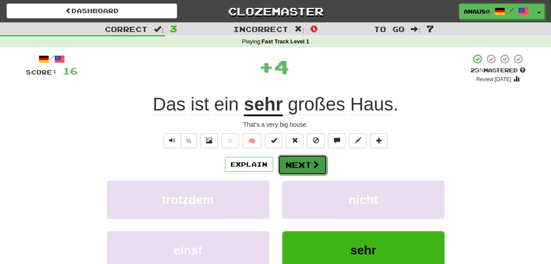
click at [302, 159] on button "Next" at bounding box center [302, 165] width 49 height 20
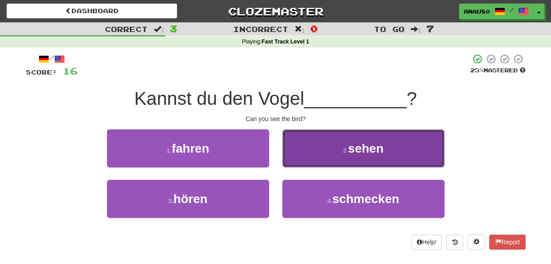
click at [324, 149] on button "2 . sehen" at bounding box center [363, 148] width 162 height 38
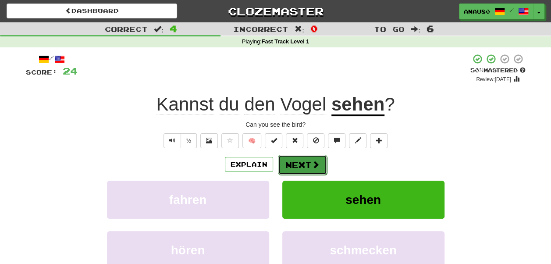
click at [295, 162] on button "Next" at bounding box center [302, 165] width 49 height 20
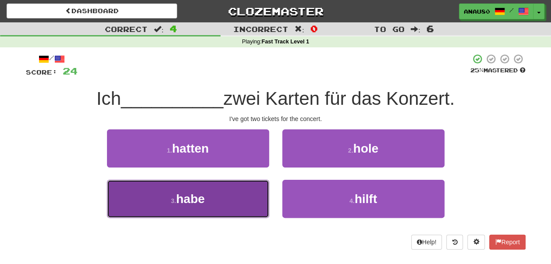
click at [219, 204] on button "3 . habe" at bounding box center [188, 199] width 162 height 38
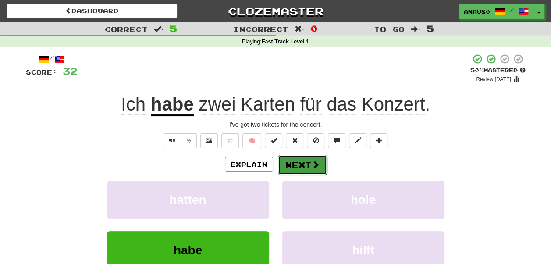
click at [305, 162] on button "Next" at bounding box center [302, 165] width 49 height 20
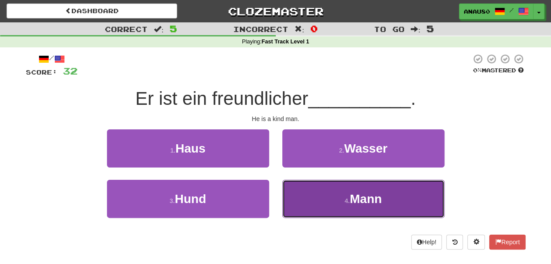
click at [329, 191] on button "4 . Mann" at bounding box center [363, 199] width 162 height 38
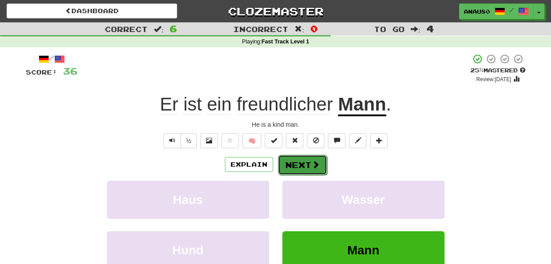
click at [302, 163] on button "Next" at bounding box center [302, 165] width 49 height 20
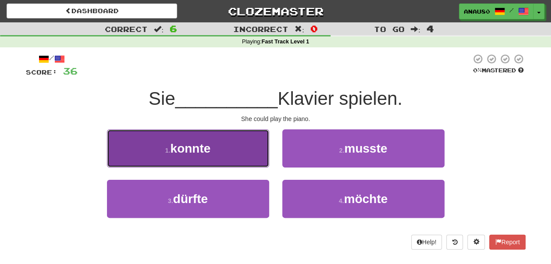
click at [225, 148] on button "1 . konnte" at bounding box center [188, 148] width 162 height 38
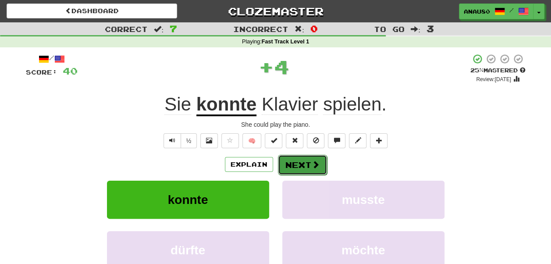
click at [302, 165] on button "Next" at bounding box center [302, 165] width 49 height 20
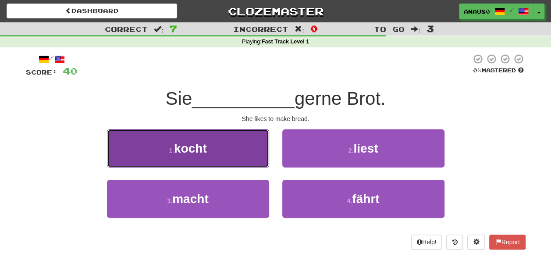
click at [238, 149] on button "1 . kocht" at bounding box center [188, 148] width 162 height 38
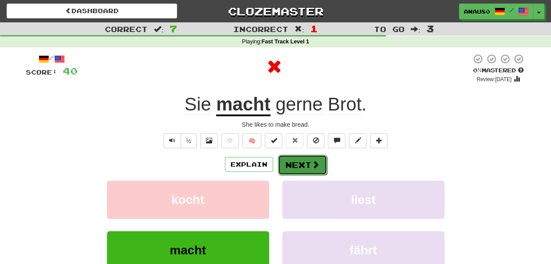
click at [296, 162] on button "Next" at bounding box center [302, 165] width 49 height 20
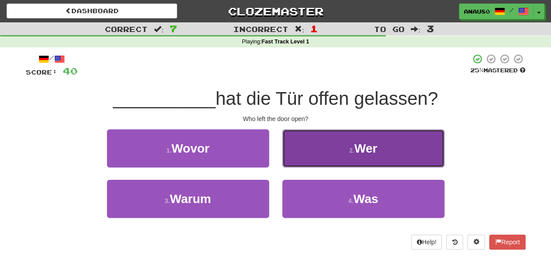
click at [337, 146] on button "2 . Wer" at bounding box center [363, 148] width 162 height 38
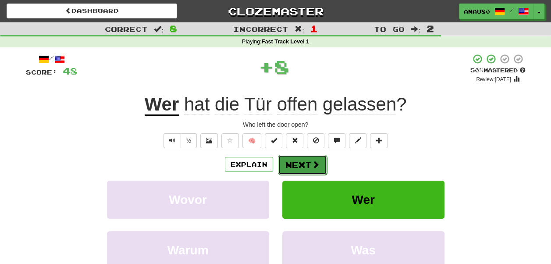
click at [304, 162] on button "Next" at bounding box center [302, 165] width 49 height 20
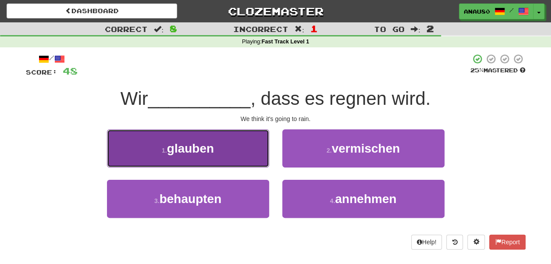
click at [228, 152] on button "1 . glauben" at bounding box center [188, 148] width 162 height 38
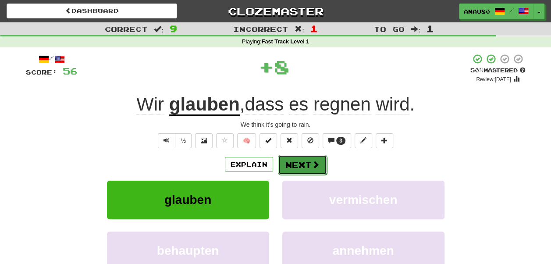
click at [303, 161] on button "Next" at bounding box center [302, 165] width 49 height 20
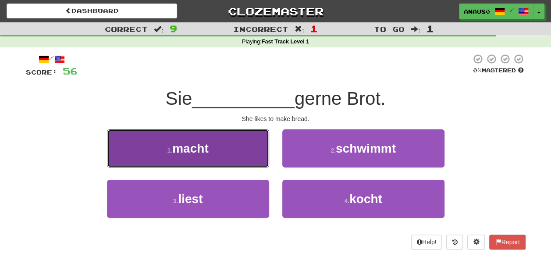
click at [245, 150] on button "1 . macht" at bounding box center [188, 148] width 162 height 38
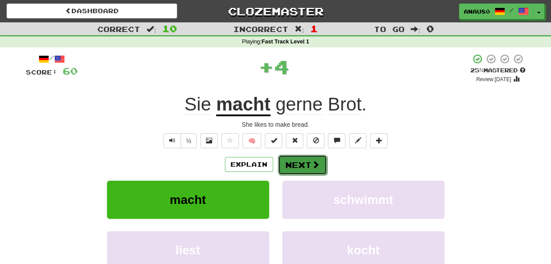
click at [298, 165] on button "Next" at bounding box center [302, 165] width 49 height 20
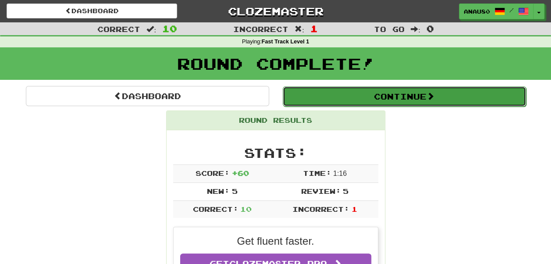
click at [409, 97] on button "Continue" at bounding box center [404, 96] width 243 height 20
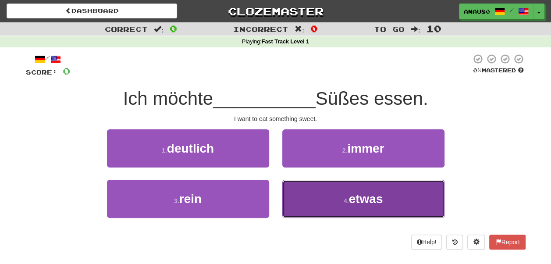
click at [314, 196] on button "4 . etwas" at bounding box center [363, 199] width 162 height 38
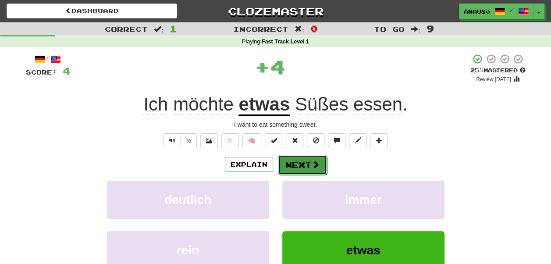
click at [299, 164] on button "Next" at bounding box center [302, 165] width 49 height 20
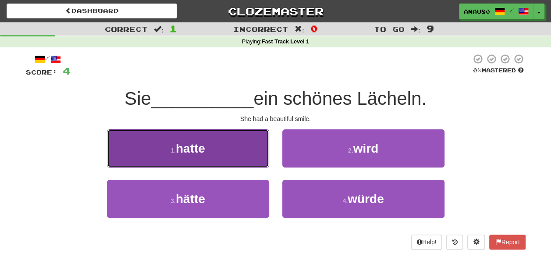
click at [230, 148] on button "1 . hatte" at bounding box center [188, 148] width 162 height 38
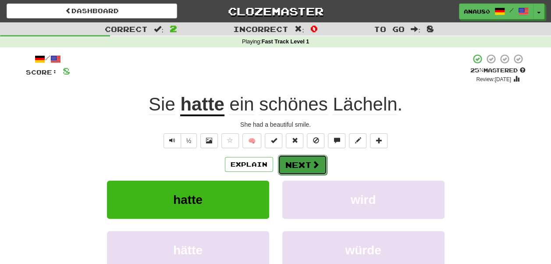
click at [295, 161] on button "Next" at bounding box center [302, 165] width 49 height 20
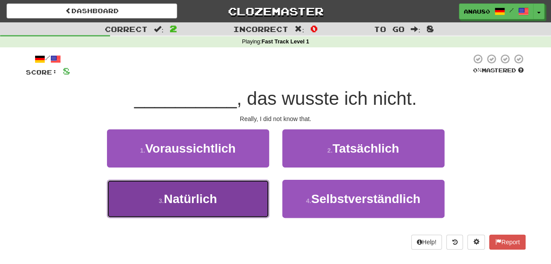
click at [236, 204] on button "3 . Natürlich" at bounding box center [188, 199] width 162 height 38
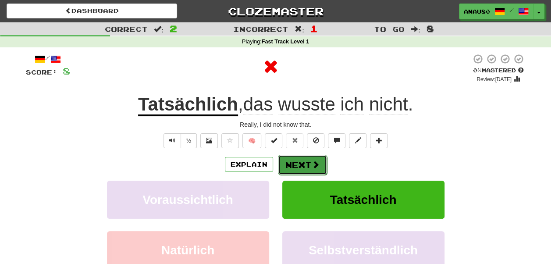
click at [306, 164] on button "Next" at bounding box center [302, 165] width 49 height 20
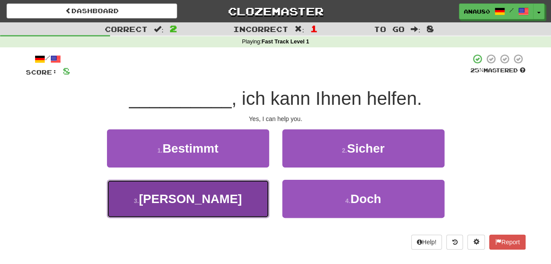
click at [228, 201] on button "3 . Ja" at bounding box center [188, 199] width 162 height 38
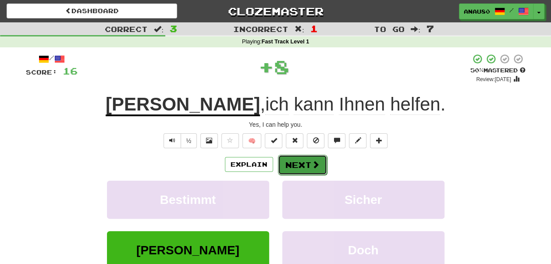
click at [299, 168] on button "Next" at bounding box center [302, 165] width 49 height 20
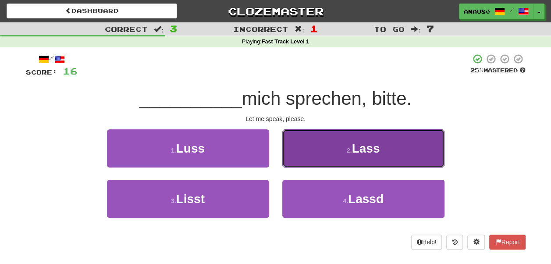
click at [322, 149] on button "2 . Lass" at bounding box center [363, 148] width 162 height 38
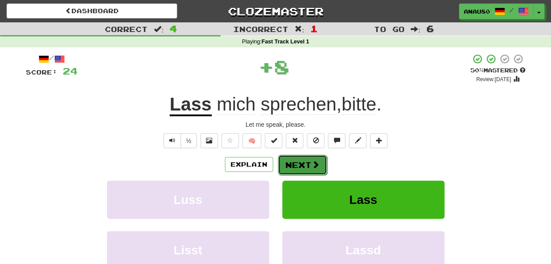
click at [302, 169] on button "Next" at bounding box center [302, 165] width 49 height 20
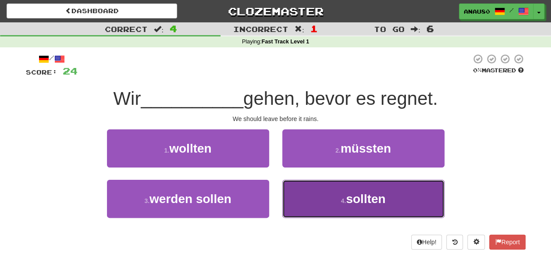
click at [318, 195] on button "4 . sollten" at bounding box center [363, 199] width 162 height 38
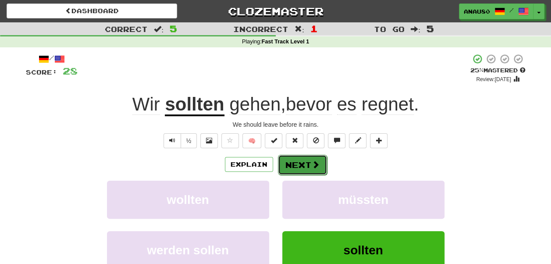
click at [293, 162] on button "Next" at bounding box center [302, 165] width 49 height 20
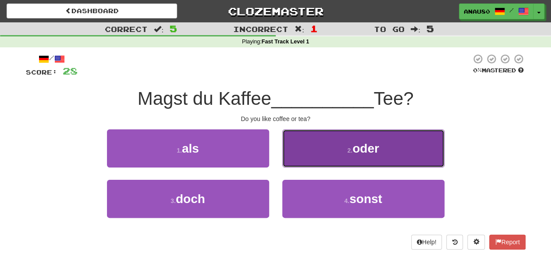
click at [318, 162] on button "2 . oder" at bounding box center [363, 148] width 162 height 38
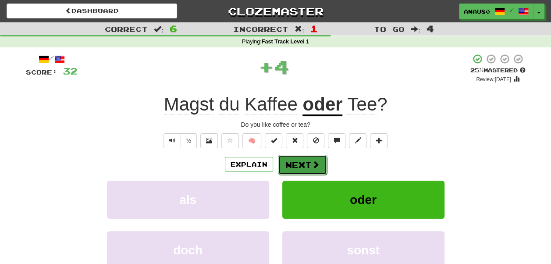
click at [302, 161] on button "Next" at bounding box center [302, 165] width 49 height 20
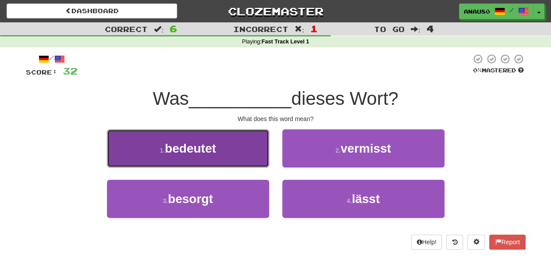
click at [237, 159] on button "1 . bedeutet" at bounding box center [188, 148] width 162 height 38
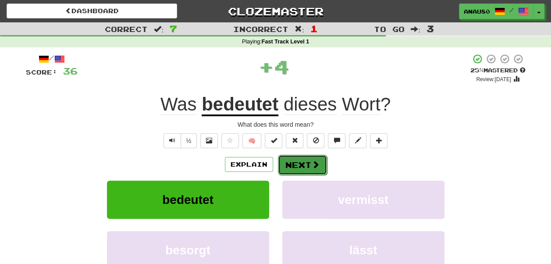
click at [298, 162] on button "Next" at bounding box center [302, 165] width 49 height 20
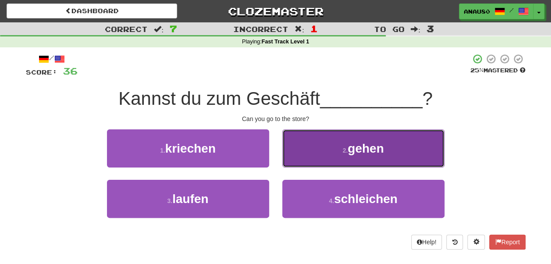
click at [312, 155] on button "2 . gehen" at bounding box center [363, 148] width 162 height 38
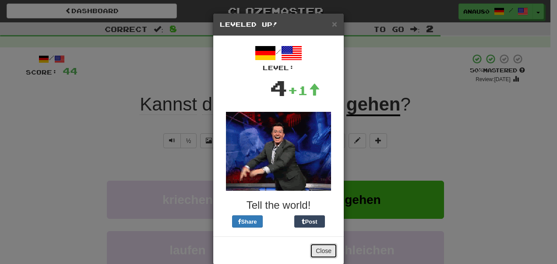
click at [318, 248] on button "Close" at bounding box center [323, 250] width 27 height 15
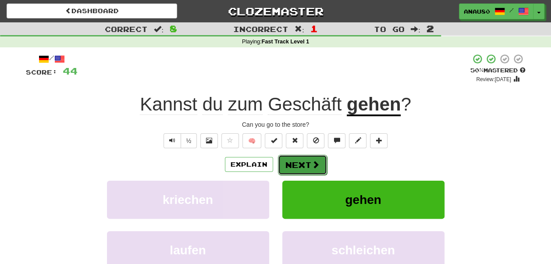
click at [296, 168] on button "Next" at bounding box center [302, 165] width 49 height 20
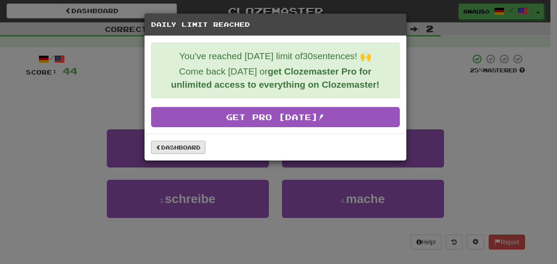
drag, startPoint x: 176, startPoint y: 138, endPoint x: 183, endPoint y: 146, distance: 10.9
click at [183, 146] on div "Dashboard" at bounding box center [276, 147] width 262 height 27
click at [183, 146] on link "Dashboard" at bounding box center [178, 147] width 54 height 13
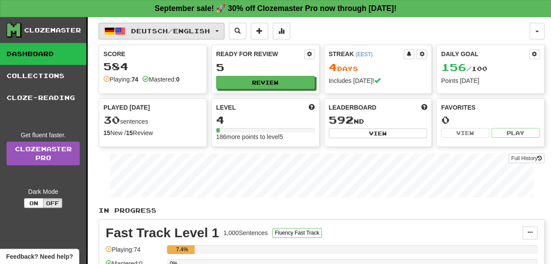
click at [219, 30] on button "Deutsch / English" at bounding box center [162, 31] width 126 height 17
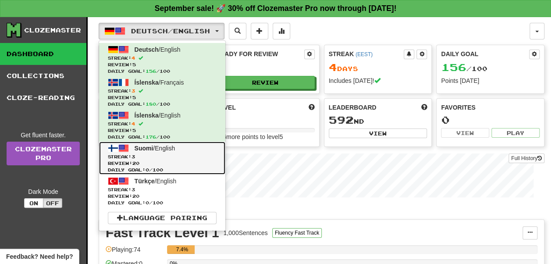
click at [195, 153] on span "Streak: 3" at bounding box center [162, 156] width 109 height 7
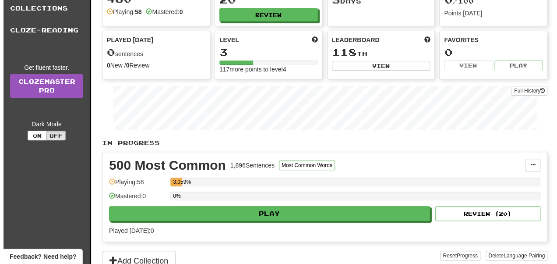
scroll to position [71, 0]
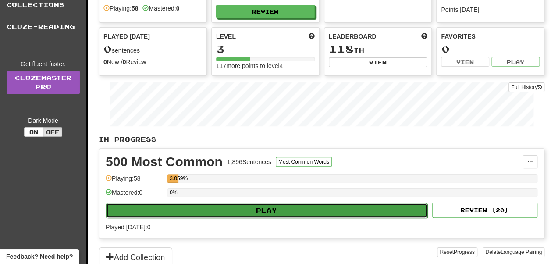
click at [257, 211] on button "Play" at bounding box center [266, 210] width 321 height 15
select select "**"
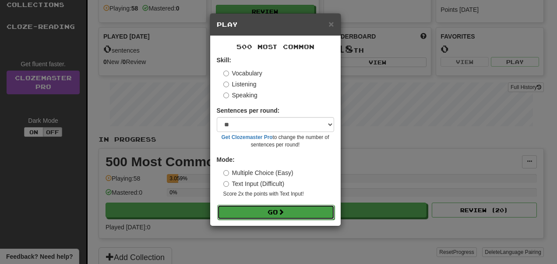
click at [251, 211] on button "Go" at bounding box center [275, 212] width 117 height 15
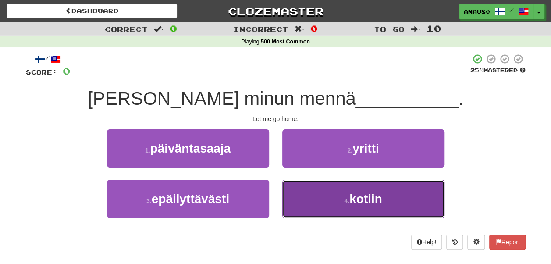
click at [307, 204] on button "4 . kotiin" at bounding box center [363, 199] width 162 height 38
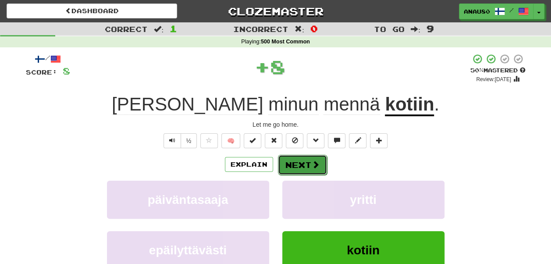
click at [308, 166] on button "Next" at bounding box center [302, 165] width 49 height 20
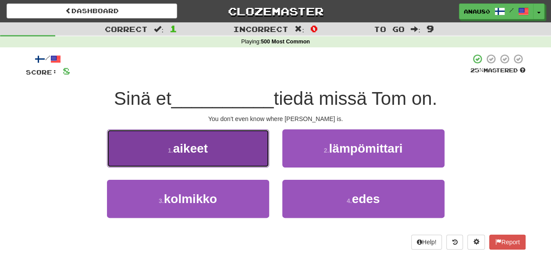
click at [239, 153] on button "1 . aikeet" at bounding box center [188, 148] width 162 height 38
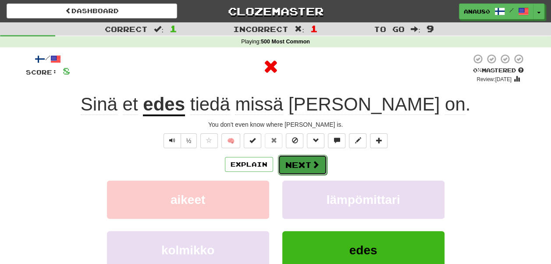
click at [298, 166] on button "Next" at bounding box center [302, 165] width 49 height 20
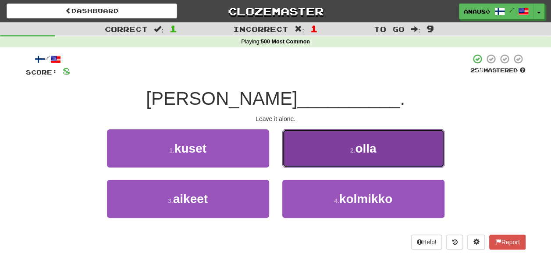
click at [320, 151] on button "2 . olla" at bounding box center [363, 148] width 162 height 38
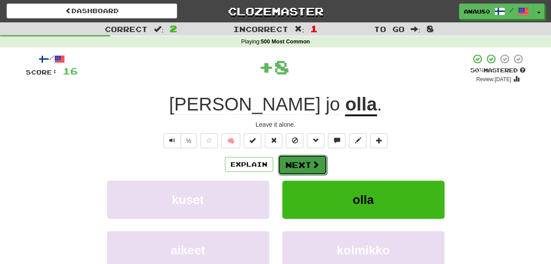
click at [303, 166] on button "Next" at bounding box center [302, 165] width 49 height 20
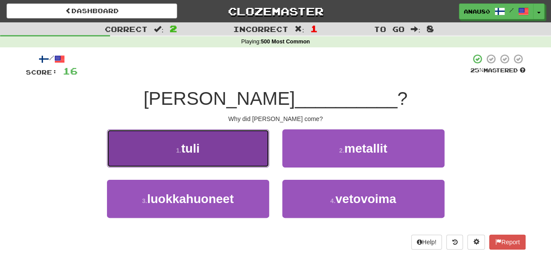
click at [239, 149] on button "1 . tuli" at bounding box center [188, 148] width 162 height 38
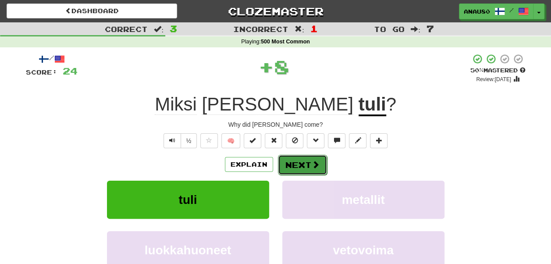
click at [299, 166] on button "Next" at bounding box center [302, 165] width 49 height 20
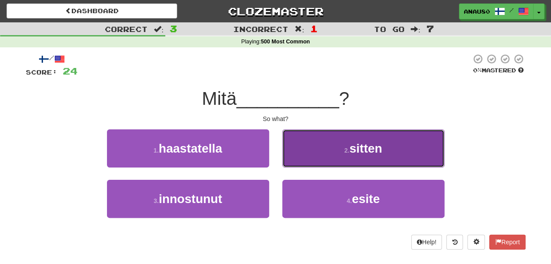
click at [308, 149] on button "2 . sitten" at bounding box center [363, 148] width 162 height 38
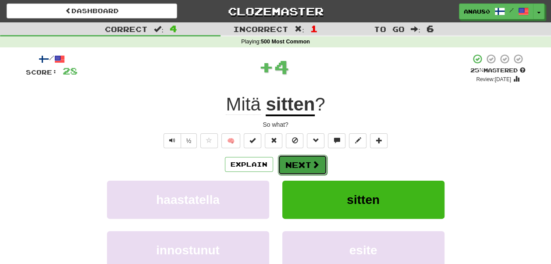
click at [300, 166] on button "Next" at bounding box center [302, 165] width 49 height 20
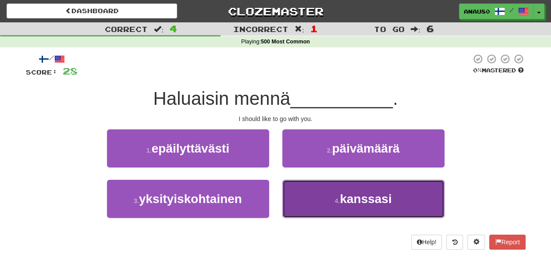
click at [312, 197] on button "4 . kanssasi" at bounding box center [363, 199] width 162 height 38
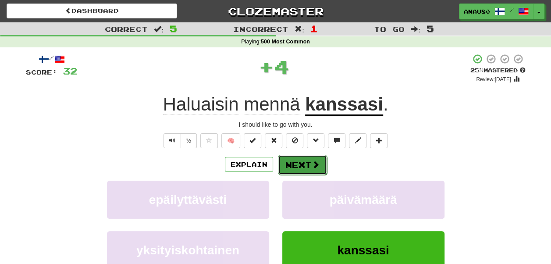
click at [306, 163] on button "Next" at bounding box center [302, 165] width 49 height 20
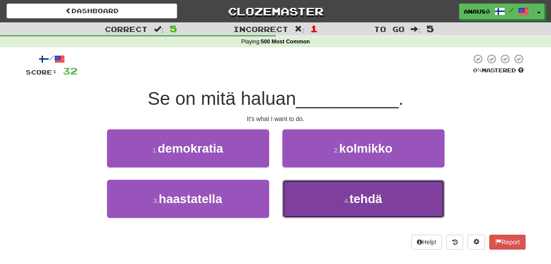
click at [320, 196] on button "4 . tehdä" at bounding box center [363, 199] width 162 height 38
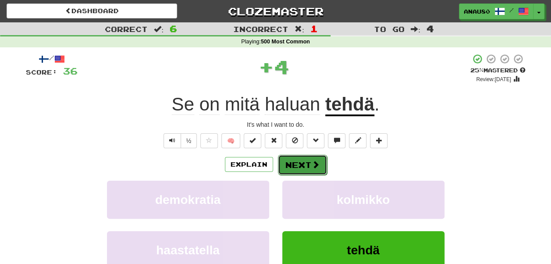
click at [292, 161] on button "Next" at bounding box center [302, 165] width 49 height 20
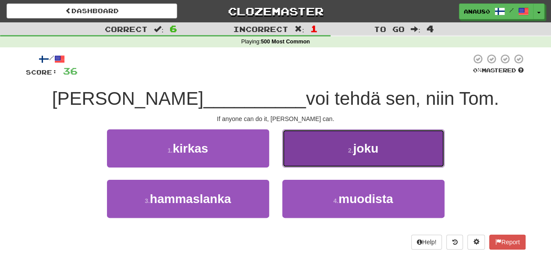
click at [309, 149] on button "2 . joku" at bounding box center [363, 148] width 162 height 38
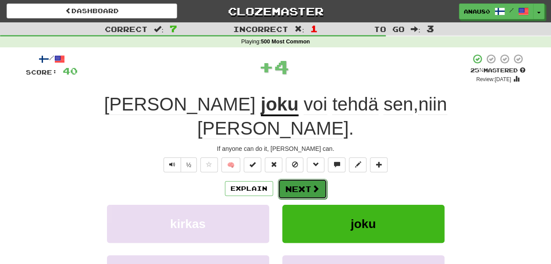
click at [298, 179] on button "Next" at bounding box center [302, 189] width 49 height 20
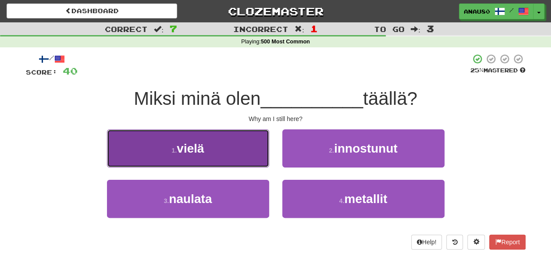
click at [239, 151] on button "1 . vielä" at bounding box center [188, 148] width 162 height 38
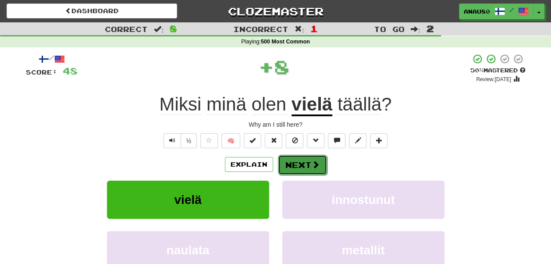
click at [299, 162] on button "Next" at bounding box center [302, 165] width 49 height 20
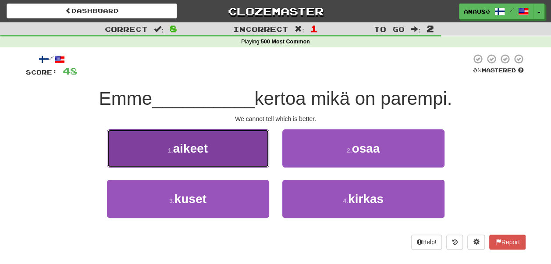
click at [232, 153] on button "1 . aikeet" at bounding box center [188, 148] width 162 height 38
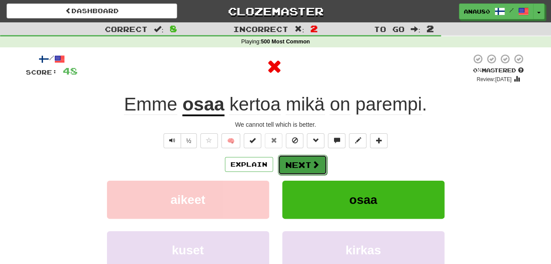
click at [307, 167] on button "Next" at bounding box center [302, 165] width 49 height 20
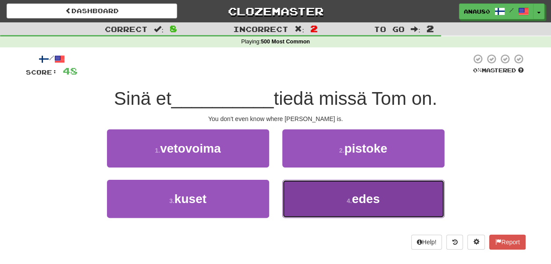
click at [321, 201] on button "4 . edes" at bounding box center [363, 199] width 162 height 38
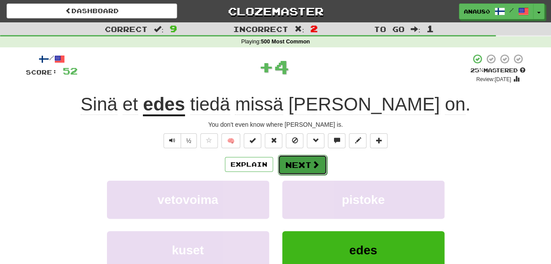
click at [297, 162] on button "Next" at bounding box center [302, 165] width 49 height 20
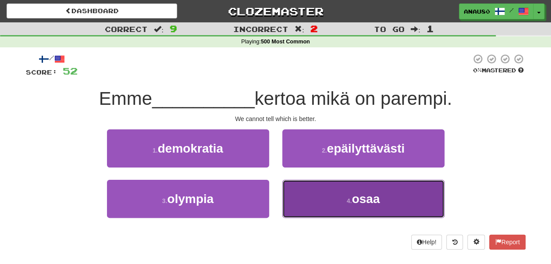
click at [316, 195] on button "4 . osaa" at bounding box center [363, 199] width 162 height 38
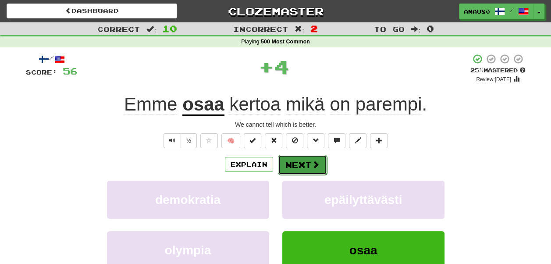
click at [292, 163] on button "Next" at bounding box center [302, 165] width 49 height 20
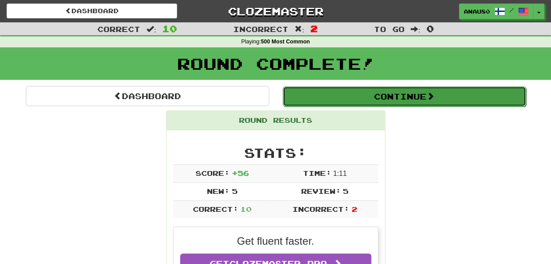
click at [415, 97] on button "Continue" at bounding box center [404, 96] width 243 height 20
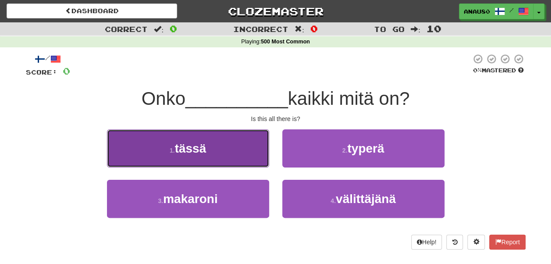
click at [234, 145] on button "1 . tässä" at bounding box center [188, 148] width 162 height 38
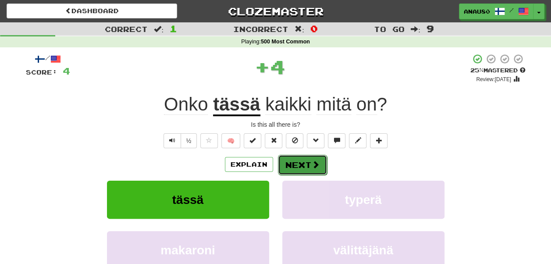
click at [302, 161] on button "Next" at bounding box center [302, 165] width 49 height 20
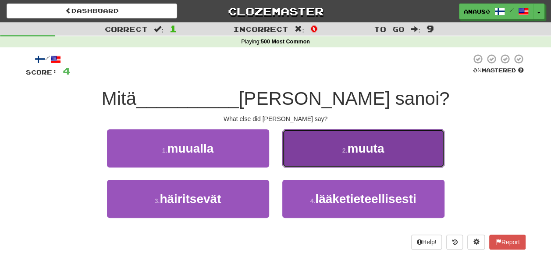
click at [323, 155] on button "2 . muuta" at bounding box center [363, 148] width 162 height 38
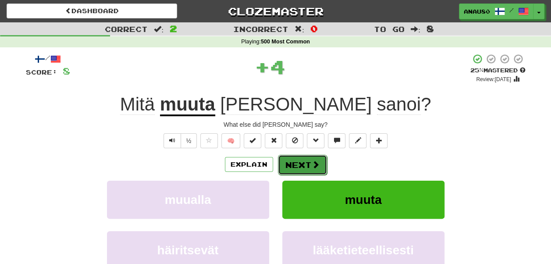
click at [303, 163] on button "Next" at bounding box center [302, 165] width 49 height 20
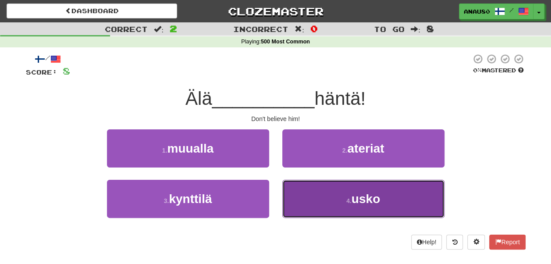
click at [316, 196] on button "4 . usko" at bounding box center [363, 199] width 162 height 38
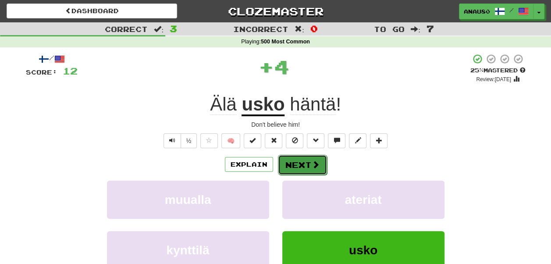
click at [293, 163] on button "Next" at bounding box center [302, 165] width 49 height 20
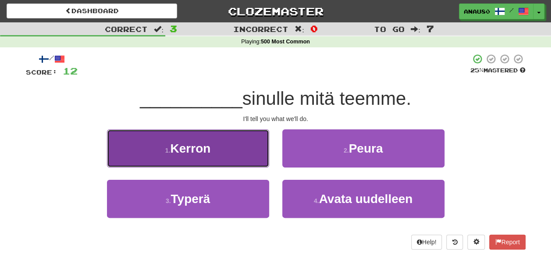
click at [220, 152] on button "1 . Kerron" at bounding box center [188, 148] width 162 height 38
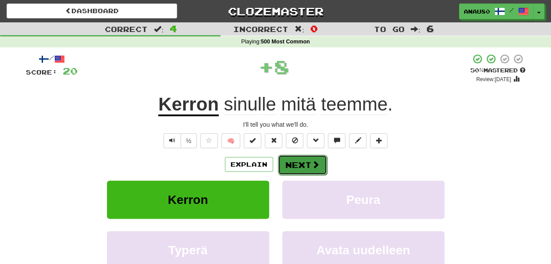
click at [293, 166] on button "Next" at bounding box center [302, 165] width 49 height 20
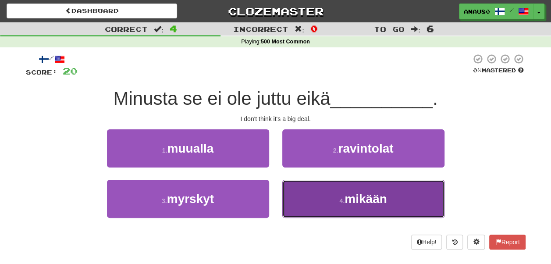
click at [301, 199] on button "4 . mikään" at bounding box center [363, 199] width 162 height 38
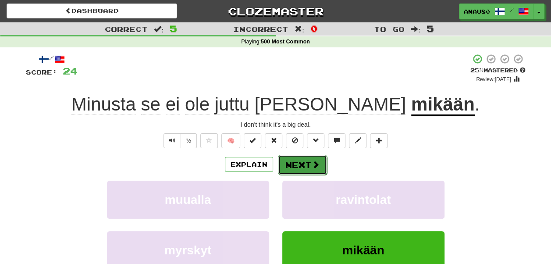
click at [309, 161] on button "Next" at bounding box center [302, 165] width 49 height 20
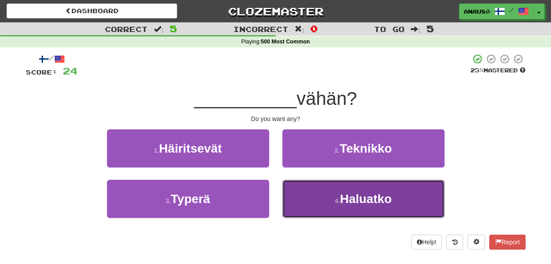
click at [320, 197] on button "4 . Haluatko" at bounding box center [363, 199] width 162 height 38
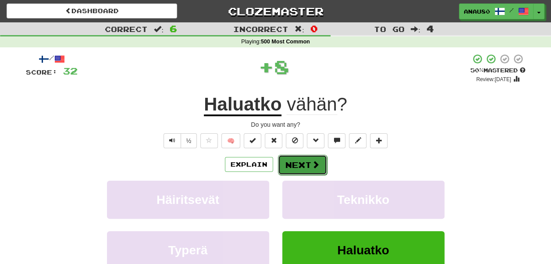
click at [301, 163] on button "Next" at bounding box center [302, 165] width 49 height 20
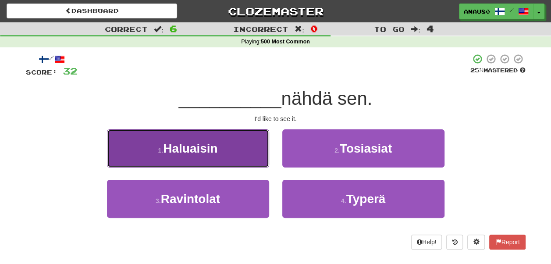
click at [226, 146] on button "1 . Haluaisin" at bounding box center [188, 148] width 162 height 38
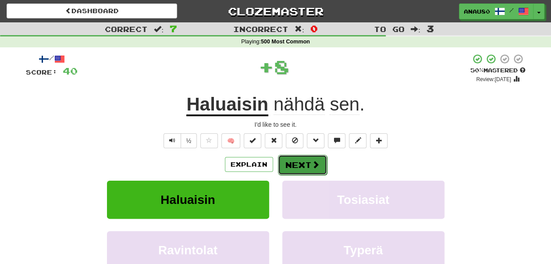
click at [296, 168] on button "Next" at bounding box center [302, 165] width 49 height 20
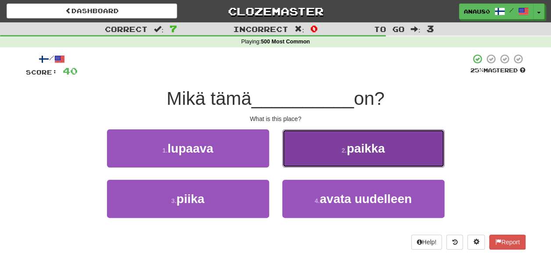
click at [307, 160] on button "2 . paikka" at bounding box center [363, 148] width 162 height 38
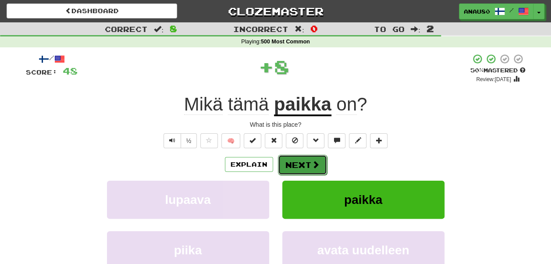
click at [303, 161] on button "Next" at bounding box center [302, 165] width 49 height 20
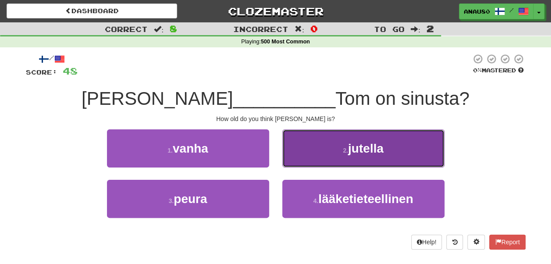
click at [313, 156] on button "2 . jutella" at bounding box center [363, 148] width 162 height 38
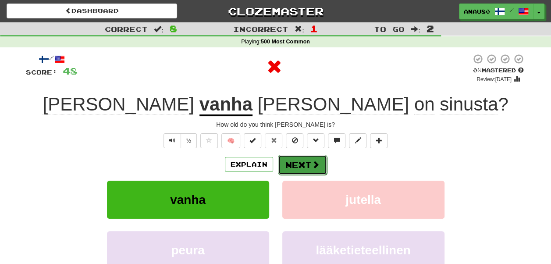
click at [300, 165] on button "Next" at bounding box center [302, 165] width 49 height 20
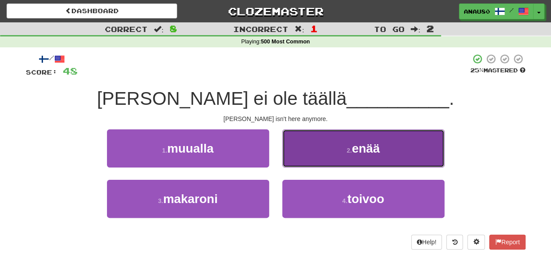
click at [314, 157] on button "2 . enää" at bounding box center [363, 148] width 162 height 38
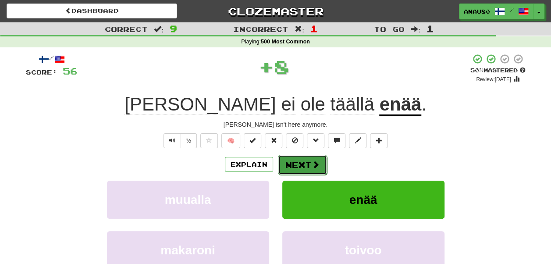
click at [302, 163] on button "Next" at bounding box center [302, 165] width 49 height 20
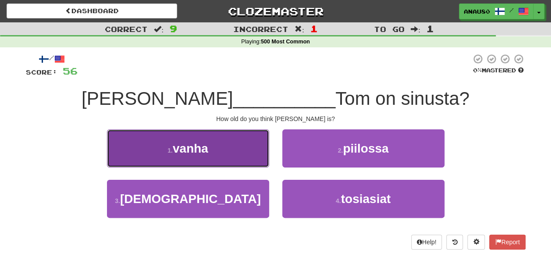
click at [216, 149] on button "1 . vanha" at bounding box center [188, 148] width 162 height 38
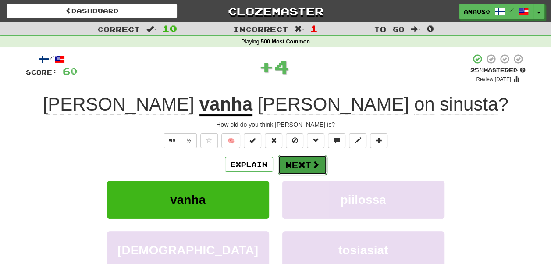
click at [302, 166] on button "Next" at bounding box center [302, 165] width 49 height 20
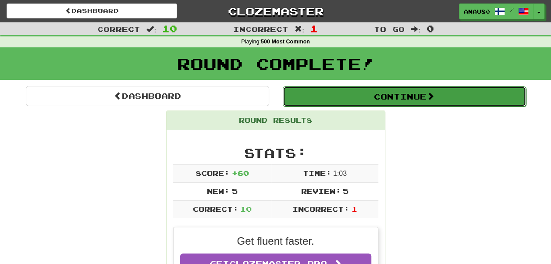
click at [424, 96] on button "Continue" at bounding box center [404, 96] width 243 height 20
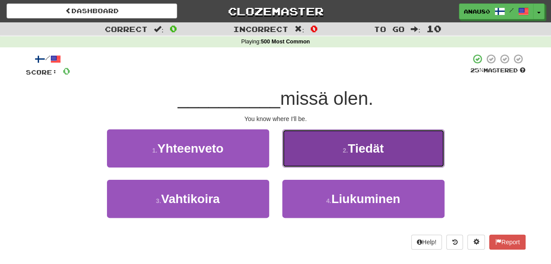
click at [380, 149] on span "Tiedät" at bounding box center [366, 149] width 36 height 14
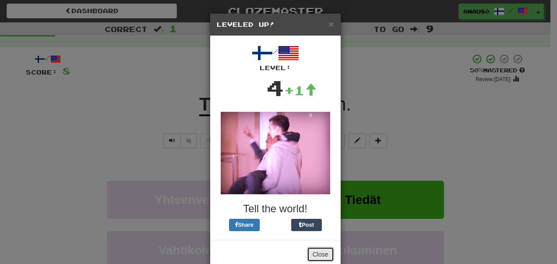
click at [320, 254] on button "Close" at bounding box center [320, 254] width 27 height 15
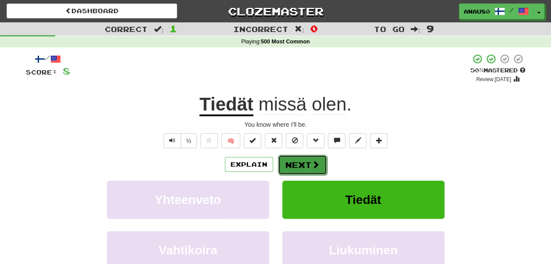
click at [305, 162] on button "Next" at bounding box center [302, 165] width 49 height 20
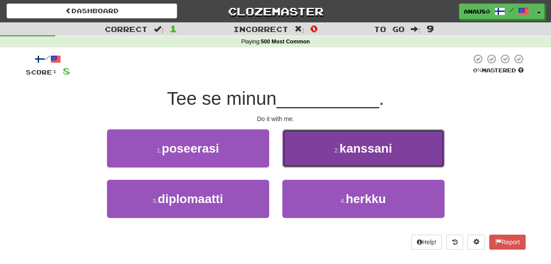
click at [316, 152] on button "2 . kanssani" at bounding box center [363, 148] width 162 height 38
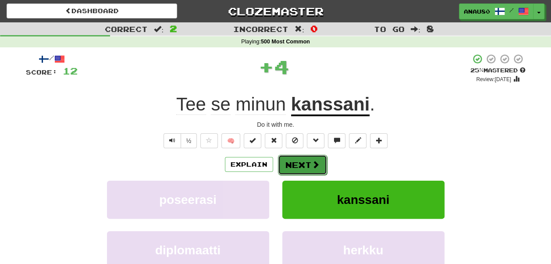
click at [302, 163] on button "Next" at bounding box center [302, 165] width 49 height 20
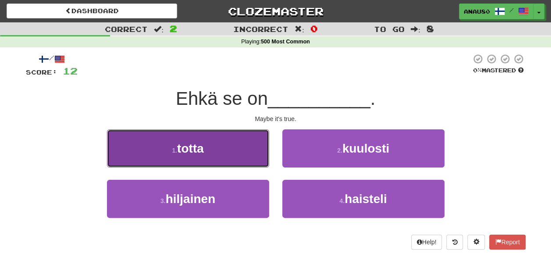
click at [227, 153] on button "1 . totta" at bounding box center [188, 148] width 162 height 38
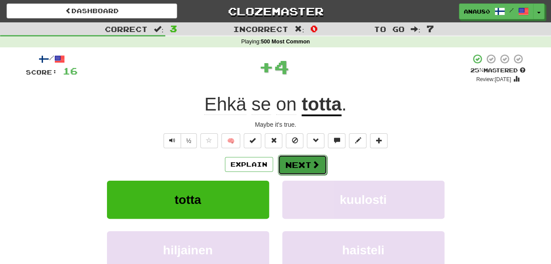
click at [307, 160] on button "Next" at bounding box center [302, 165] width 49 height 20
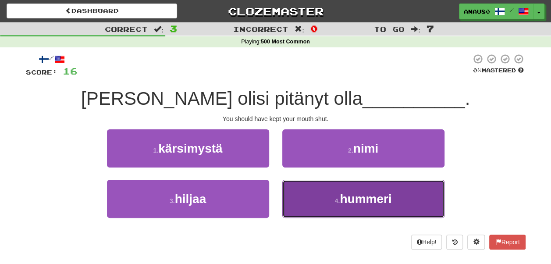
click at [307, 197] on button "4 . hummeri" at bounding box center [363, 199] width 162 height 38
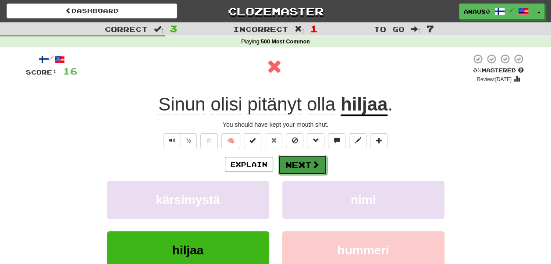
click at [301, 167] on button "Next" at bounding box center [302, 165] width 49 height 20
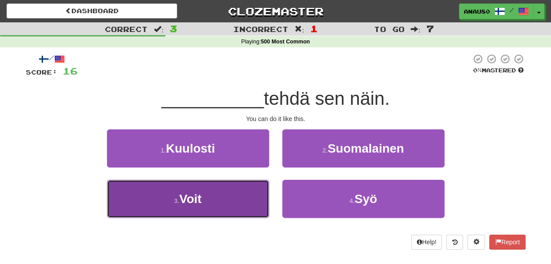
click at [225, 195] on button "3 . Voit" at bounding box center [188, 199] width 162 height 38
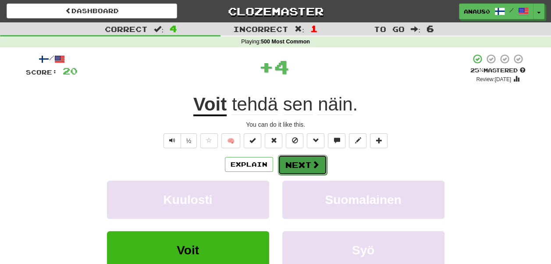
click at [302, 166] on button "Next" at bounding box center [302, 165] width 49 height 20
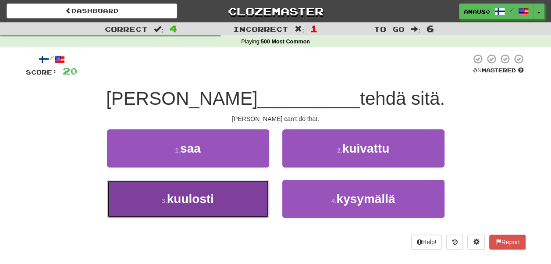
click at [233, 190] on button "3 . kuulosti" at bounding box center [188, 199] width 162 height 38
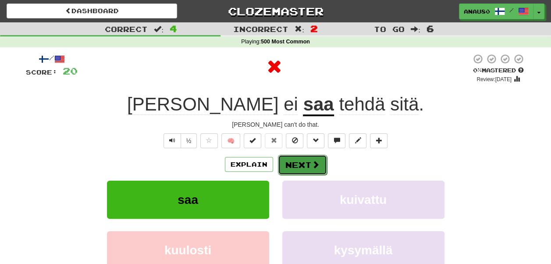
click at [308, 166] on button "Next" at bounding box center [302, 165] width 49 height 20
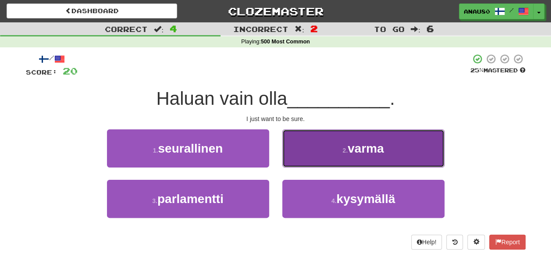
click at [328, 151] on button "2 . varma" at bounding box center [363, 148] width 162 height 38
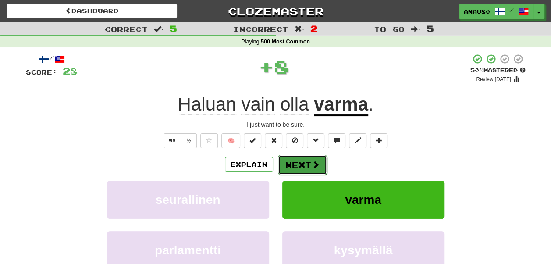
click at [302, 165] on button "Next" at bounding box center [302, 165] width 49 height 20
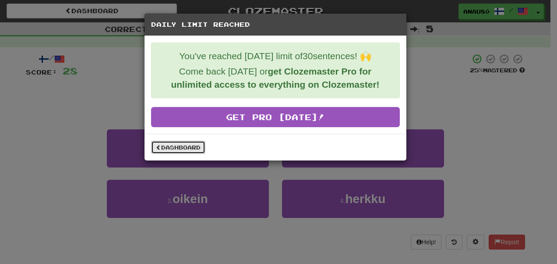
click at [188, 146] on link "Dashboard" at bounding box center [178, 147] width 54 height 13
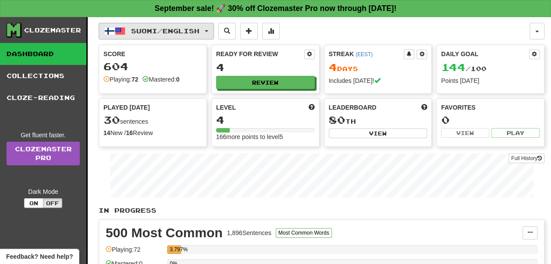
click at [195, 33] on span "Suomi / English" at bounding box center [165, 30] width 68 height 7
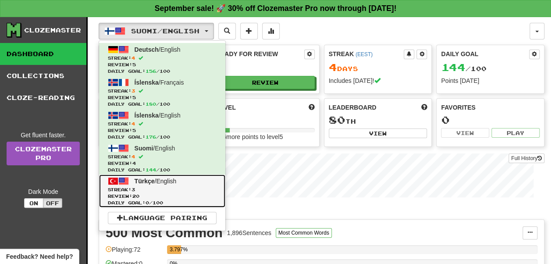
click at [181, 194] on span "Review: 20" at bounding box center [162, 196] width 109 height 7
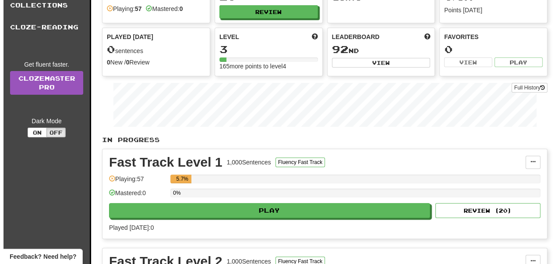
scroll to position [85, 0]
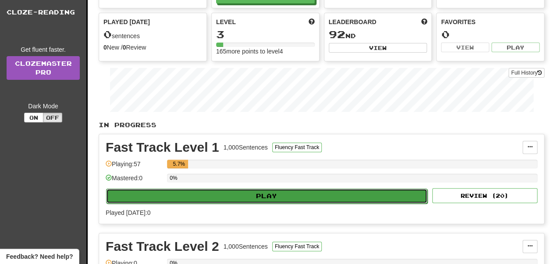
click at [271, 195] on button "Play" at bounding box center [266, 195] width 321 height 15
select select "**"
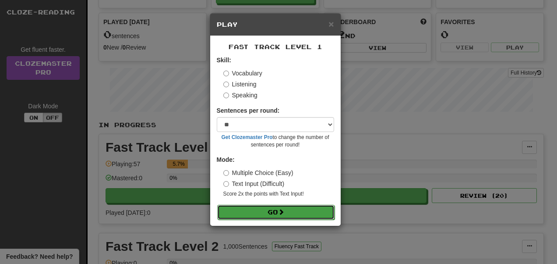
click at [269, 213] on button "Go" at bounding box center [275, 212] width 117 height 15
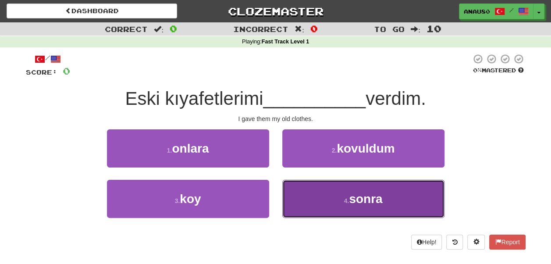
click at [316, 202] on button "4 . sonra" at bounding box center [363, 199] width 162 height 38
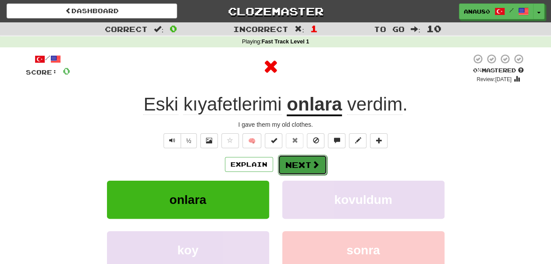
click at [303, 166] on button "Next" at bounding box center [302, 165] width 49 height 20
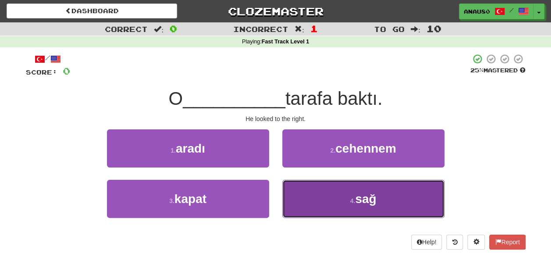
click at [327, 199] on button "4 . sağ" at bounding box center [363, 199] width 162 height 38
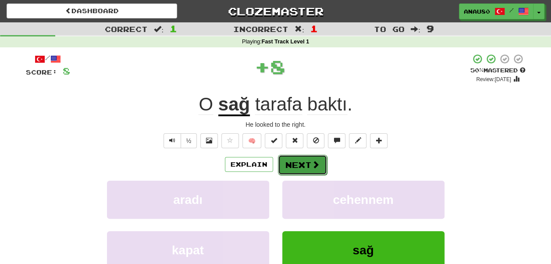
click at [298, 157] on button "Next" at bounding box center [302, 165] width 49 height 20
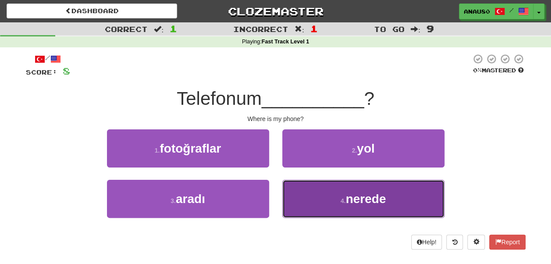
click at [303, 189] on button "4 . nerede" at bounding box center [363, 199] width 162 height 38
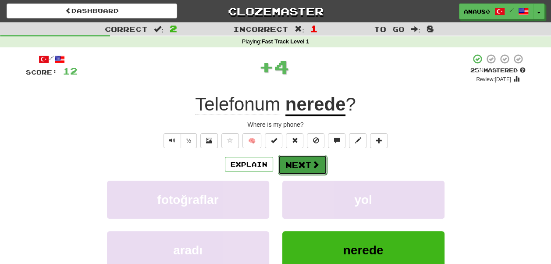
click at [300, 165] on button "Next" at bounding box center [302, 165] width 49 height 20
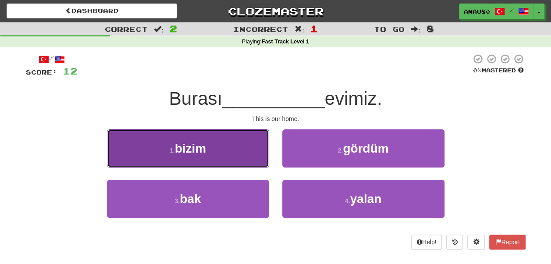
click at [236, 153] on button "1 . bizim" at bounding box center [188, 148] width 162 height 38
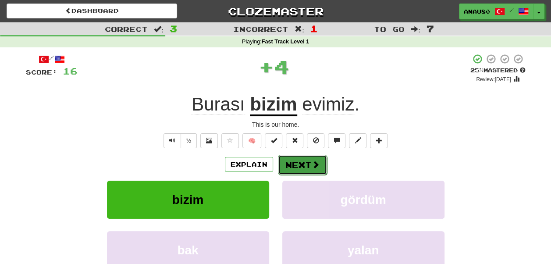
click at [303, 167] on button "Next" at bounding box center [302, 165] width 49 height 20
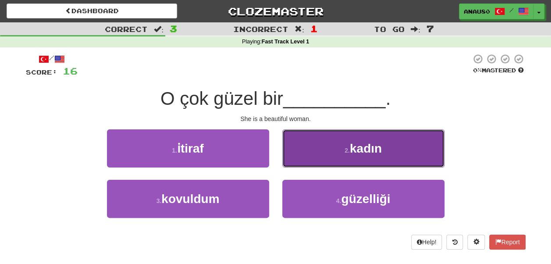
click at [322, 160] on button "2 . kadın" at bounding box center [363, 148] width 162 height 38
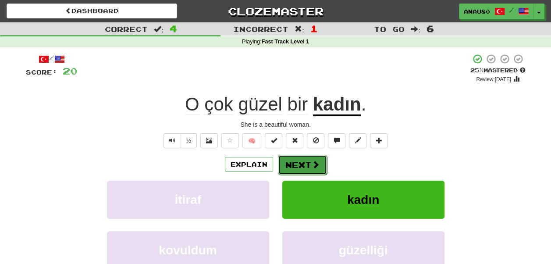
click at [298, 166] on button "Next" at bounding box center [302, 165] width 49 height 20
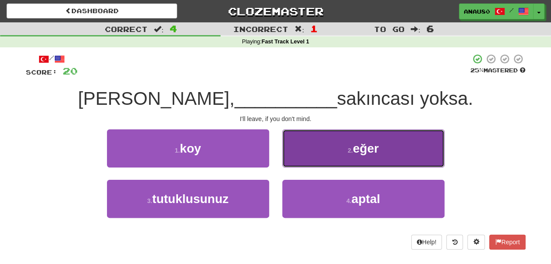
click at [325, 153] on button "2 . eğer" at bounding box center [363, 148] width 162 height 38
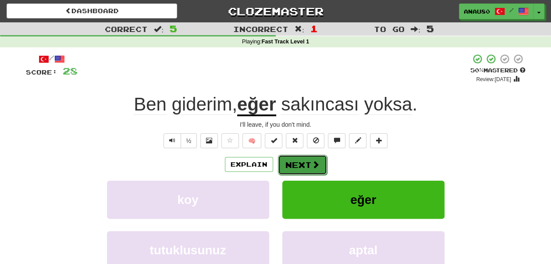
click at [295, 165] on button "Next" at bounding box center [302, 165] width 49 height 20
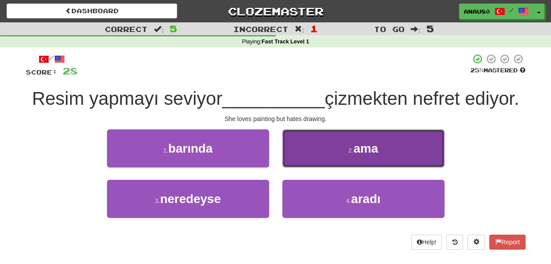
click at [316, 155] on button "2 . ama" at bounding box center [363, 148] width 162 height 38
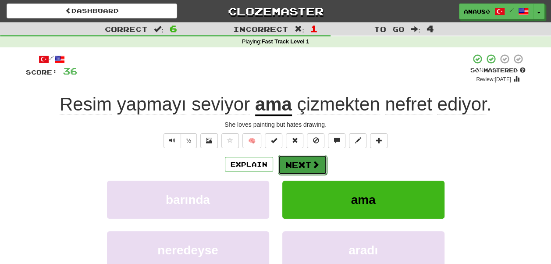
click at [302, 164] on button "Next" at bounding box center [302, 165] width 49 height 20
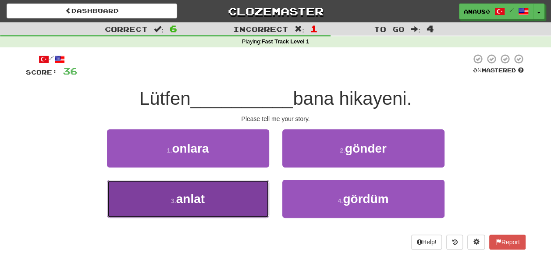
click at [239, 198] on button "3 . anlat" at bounding box center [188, 199] width 162 height 38
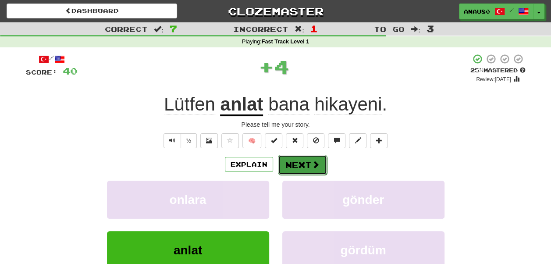
click at [302, 165] on button "Next" at bounding box center [302, 165] width 49 height 20
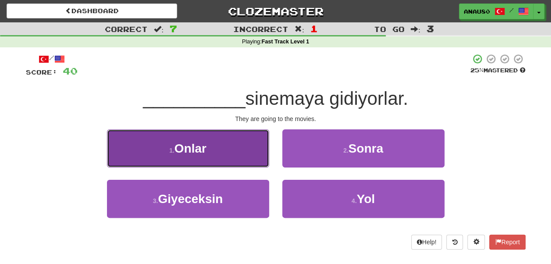
click at [256, 152] on button "1 . Onlar" at bounding box center [188, 148] width 162 height 38
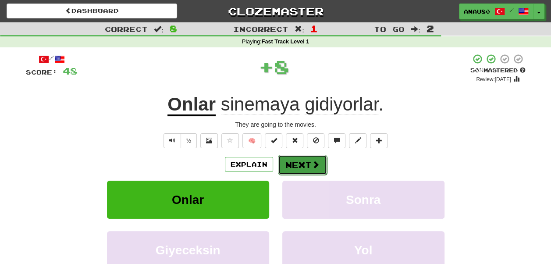
click at [304, 162] on button "Next" at bounding box center [302, 165] width 49 height 20
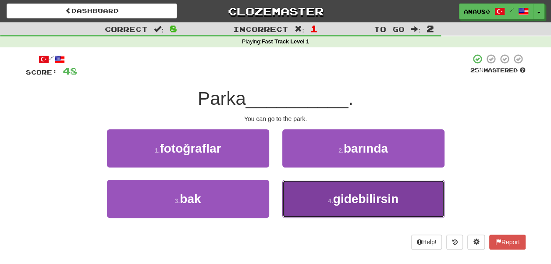
click at [309, 202] on button "4 . gidebilirsin" at bounding box center [363, 199] width 162 height 38
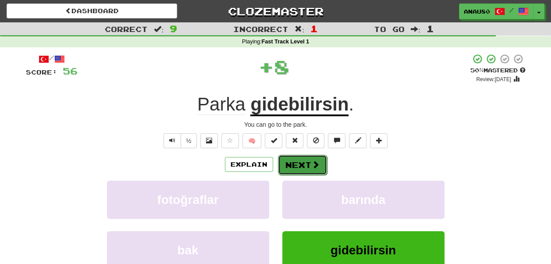
click at [302, 159] on button "Next" at bounding box center [302, 165] width 49 height 20
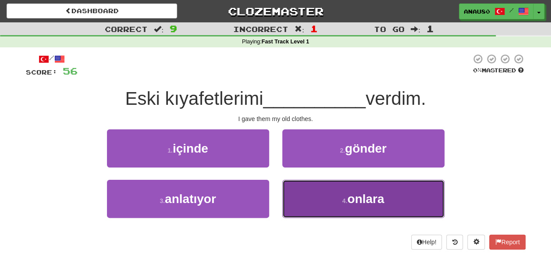
click at [304, 195] on button "4 . onlara" at bounding box center [363, 199] width 162 height 38
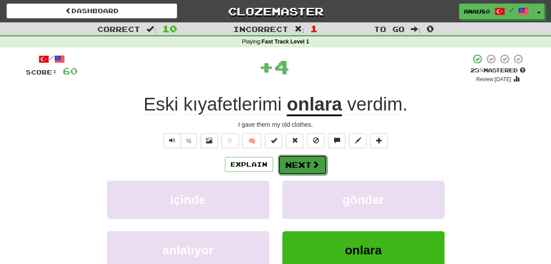
click at [300, 162] on button "Next" at bounding box center [302, 165] width 49 height 20
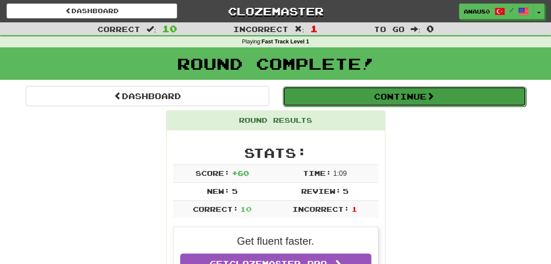
click at [394, 98] on button "Continue" at bounding box center [404, 96] width 243 height 20
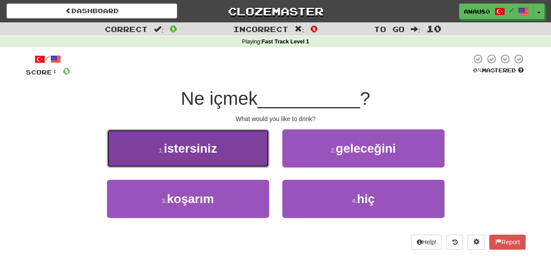
click at [241, 156] on button "1 . istersiniz" at bounding box center [188, 148] width 162 height 38
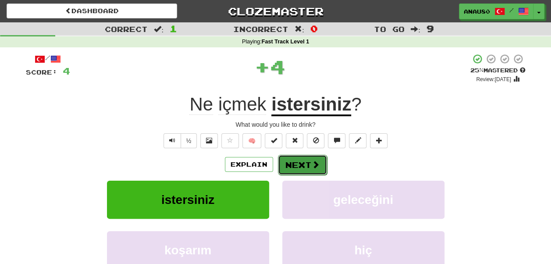
click at [298, 164] on button "Next" at bounding box center [302, 165] width 49 height 20
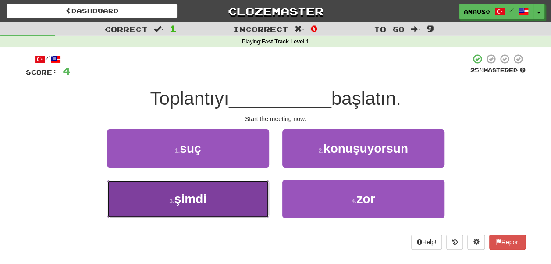
click at [232, 203] on button "3 . şimdi" at bounding box center [188, 199] width 162 height 38
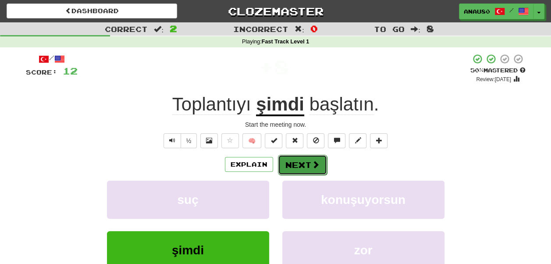
click at [302, 163] on button "Next" at bounding box center [302, 165] width 49 height 20
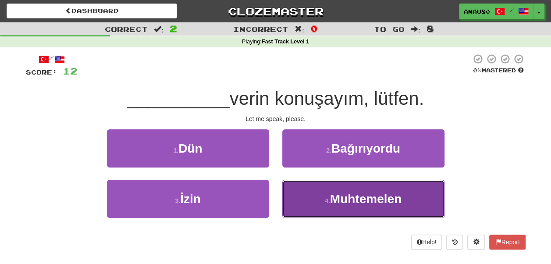
click at [312, 198] on button "4 . Muhtemelen" at bounding box center [363, 199] width 162 height 38
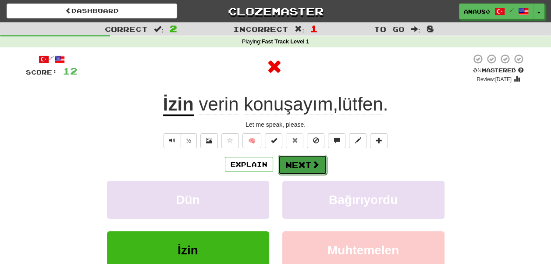
click at [309, 163] on button "Next" at bounding box center [302, 165] width 49 height 20
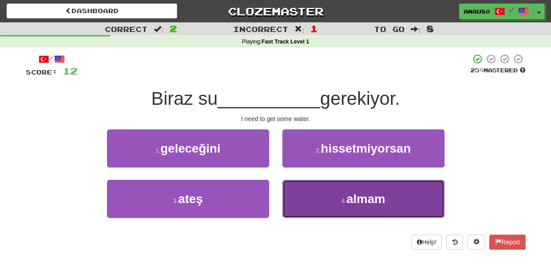
click at [314, 195] on button "4 . almam" at bounding box center [363, 199] width 162 height 38
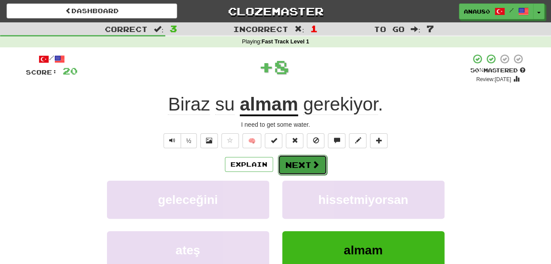
click at [302, 164] on button "Next" at bounding box center [302, 165] width 49 height 20
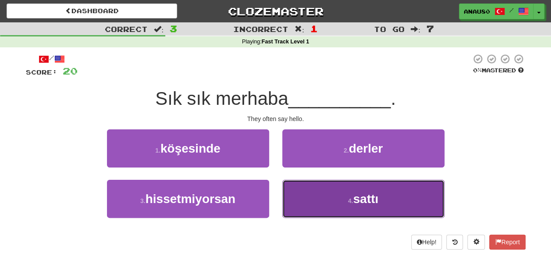
click at [340, 195] on button "4 . sattı" at bounding box center [363, 199] width 162 height 38
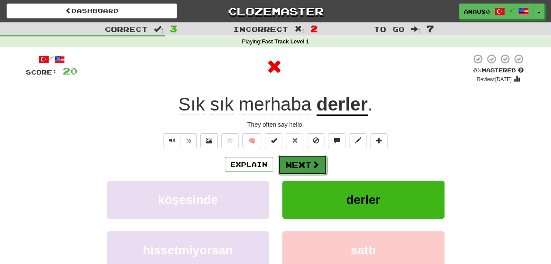
click at [300, 167] on button "Next" at bounding box center [302, 165] width 49 height 20
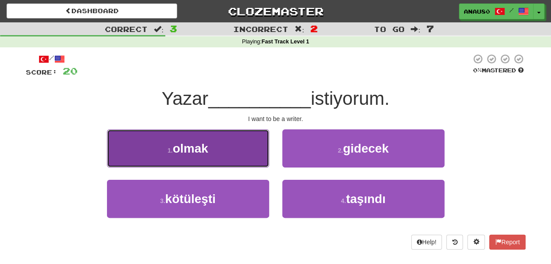
click at [225, 165] on button "1 . olmak" at bounding box center [188, 148] width 162 height 38
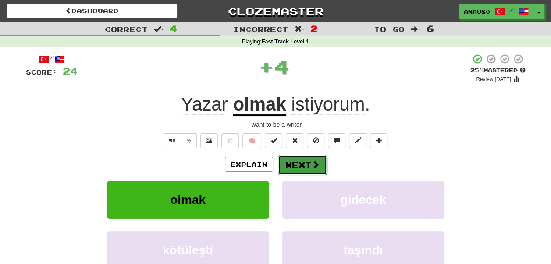
click at [308, 162] on button "Next" at bounding box center [302, 165] width 49 height 20
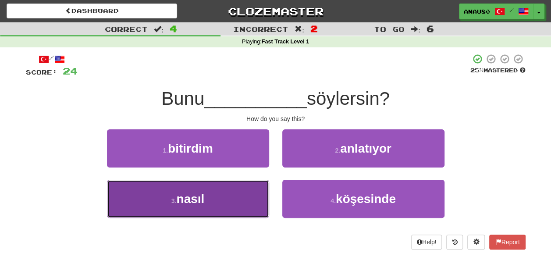
click at [238, 197] on button "3 . nasıl" at bounding box center [188, 199] width 162 height 38
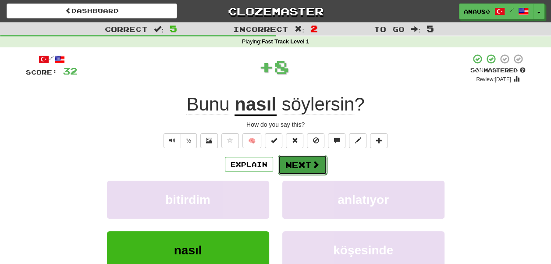
click at [300, 166] on button "Next" at bounding box center [302, 165] width 49 height 20
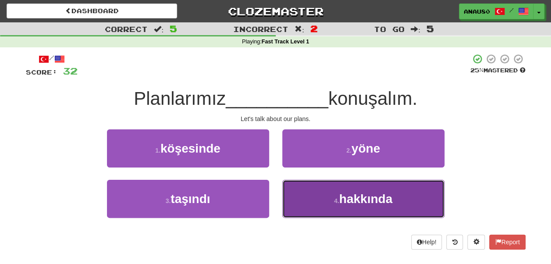
click at [311, 199] on button "4 . hakkında" at bounding box center [363, 199] width 162 height 38
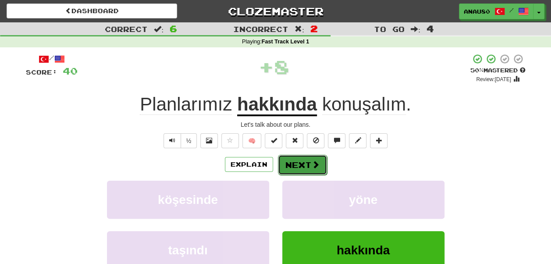
click at [293, 163] on button "Next" at bounding box center [302, 165] width 49 height 20
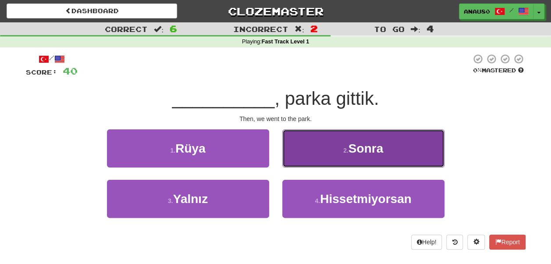
click at [308, 152] on button "2 . Sonra" at bounding box center [363, 148] width 162 height 38
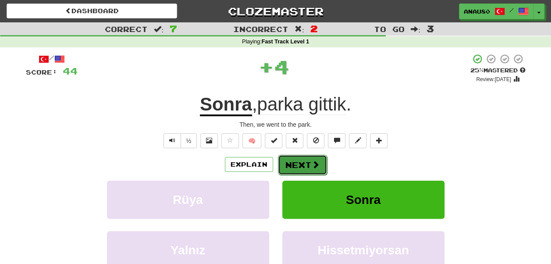
click at [298, 164] on button "Next" at bounding box center [302, 165] width 49 height 20
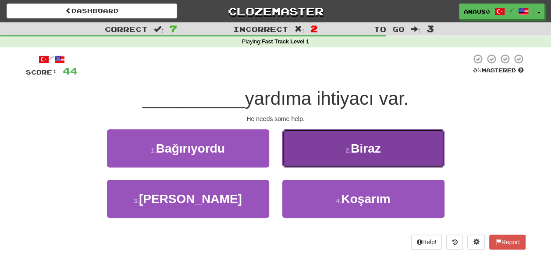
click at [323, 148] on button "2 . Biraz" at bounding box center [363, 148] width 162 height 38
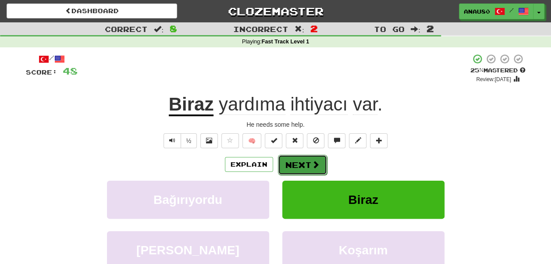
click at [293, 160] on button "Next" at bounding box center [302, 165] width 49 height 20
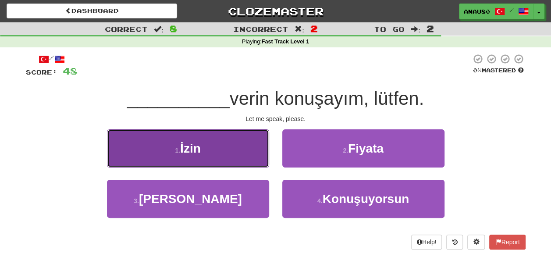
click at [231, 151] on button "1 . İzin" at bounding box center [188, 148] width 162 height 38
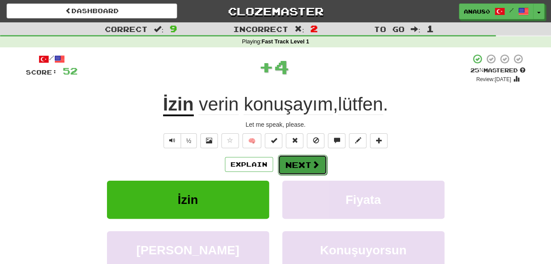
click at [303, 163] on button "Next" at bounding box center [302, 165] width 49 height 20
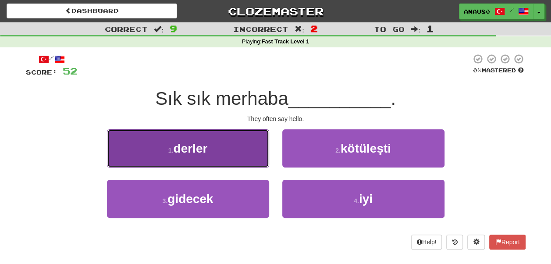
click at [223, 159] on button "1 . derler" at bounding box center [188, 148] width 162 height 38
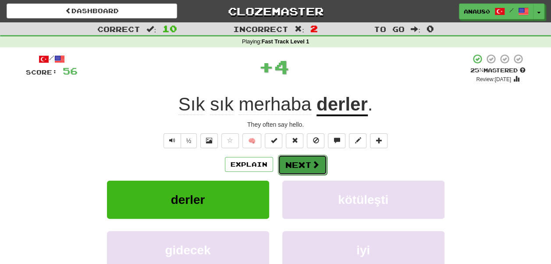
click at [302, 162] on button "Next" at bounding box center [302, 165] width 49 height 20
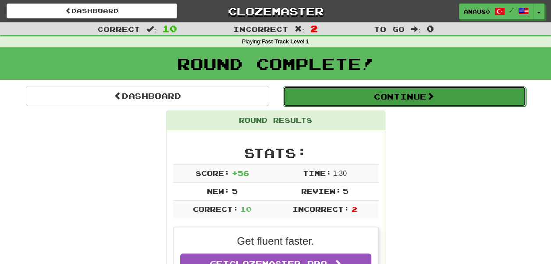
click at [410, 97] on button "Continue" at bounding box center [404, 96] width 243 height 20
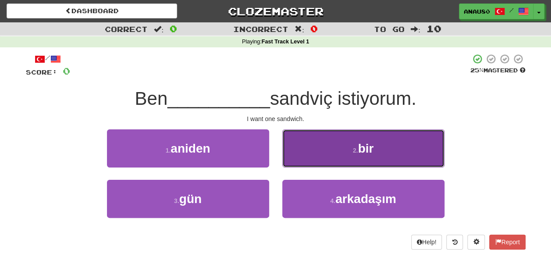
click at [358, 147] on small "2 ." at bounding box center [355, 150] width 5 height 7
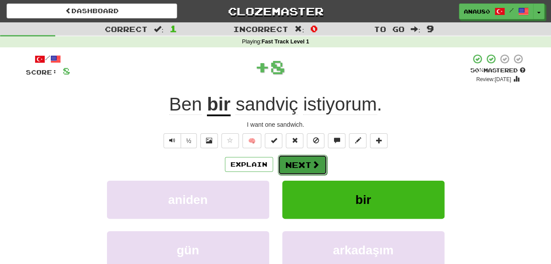
click at [295, 166] on button "Next" at bounding box center [302, 165] width 49 height 20
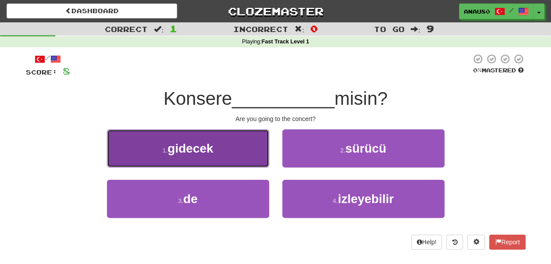
click at [238, 156] on button "1 . gidecek" at bounding box center [188, 148] width 162 height 38
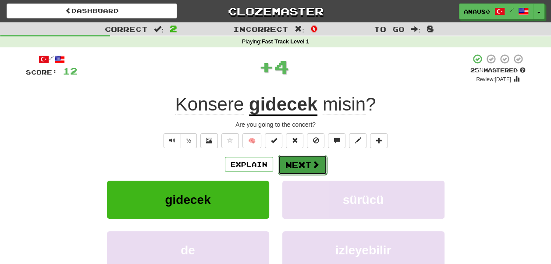
click at [294, 161] on button "Next" at bounding box center [302, 165] width 49 height 20
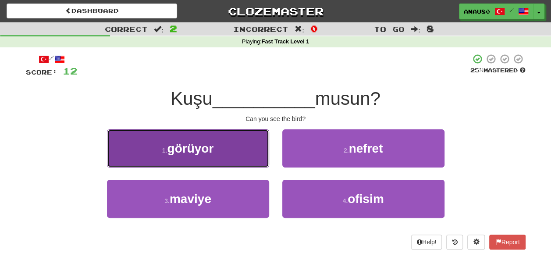
click at [235, 153] on button "1 . görüyor" at bounding box center [188, 148] width 162 height 38
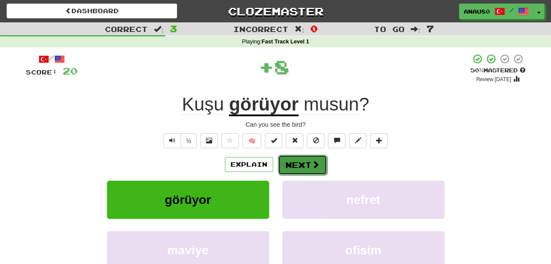
click at [303, 163] on button "Next" at bounding box center [302, 165] width 49 height 20
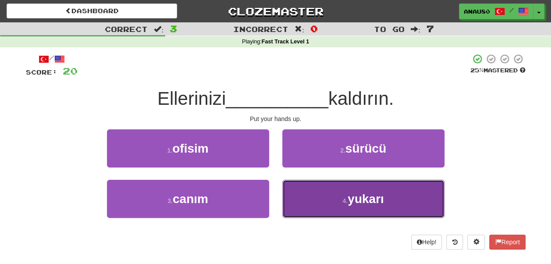
click at [307, 200] on button "4 . yukarı" at bounding box center [363, 199] width 162 height 38
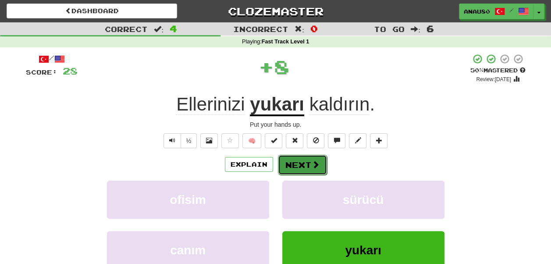
click at [297, 164] on button "Next" at bounding box center [302, 165] width 49 height 20
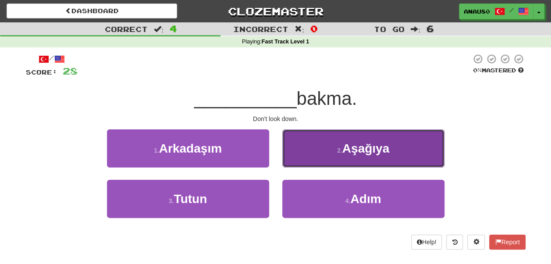
click at [318, 147] on button "2 . Aşağıya" at bounding box center [363, 148] width 162 height 38
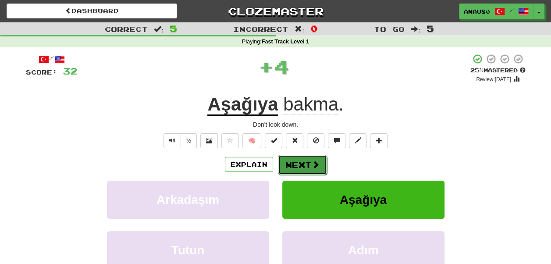
click at [299, 164] on button "Next" at bounding box center [302, 165] width 49 height 20
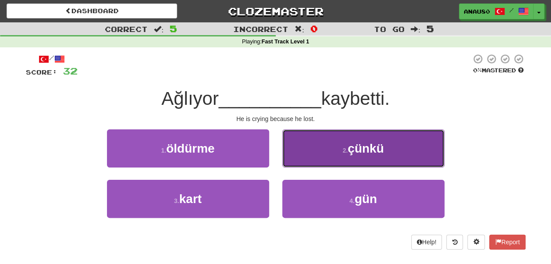
click at [307, 154] on button "2 . çünkü" at bounding box center [363, 148] width 162 height 38
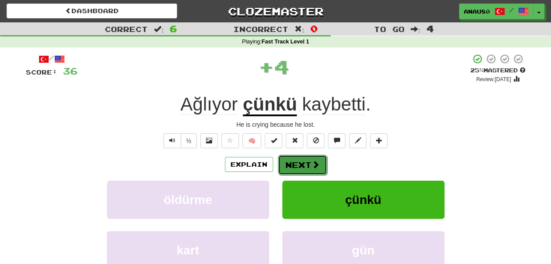
click at [300, 162] on button "Next" at bounding box center [302, 165] width 49 height 20
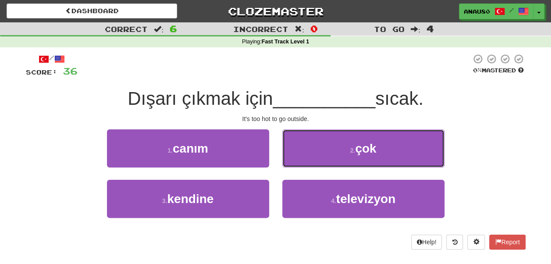
click at [300, 162] on button "2 . çok" at bounding box center [363, 148] width 162 height 38
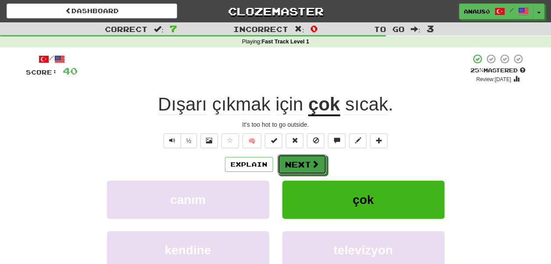
click at [300, 162] on button "Next" at bounding box center [301, 164] width 49 height 20
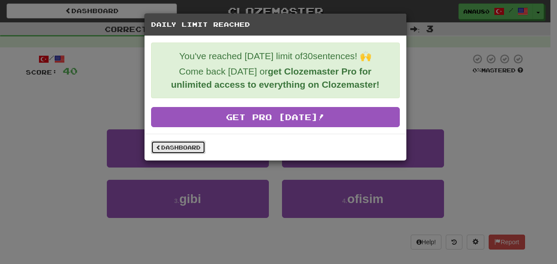
click at [190, 146] on link "Dashboard" at bounding box center [178, 147] width 54 height 13
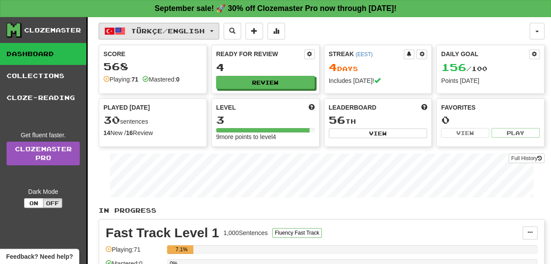
click at [173, 31] on span "Türkçe / English" at bounding box center [168, 30] width 74 height 7
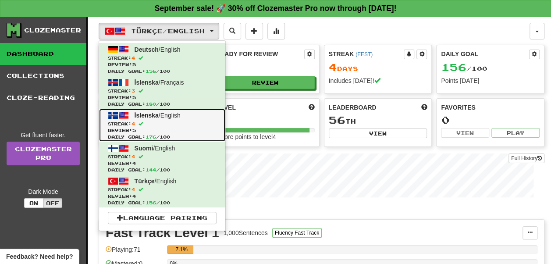
click at [172, 123] on span "Streak: 4" at bounding box center [162, 124] width 109 height 7
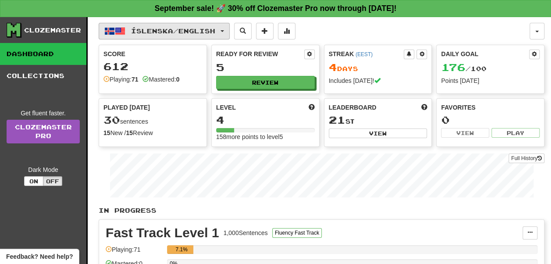
click at [213, 31] on span "Íslenska / English" at bounding box center [173, 30] width 84 height 7
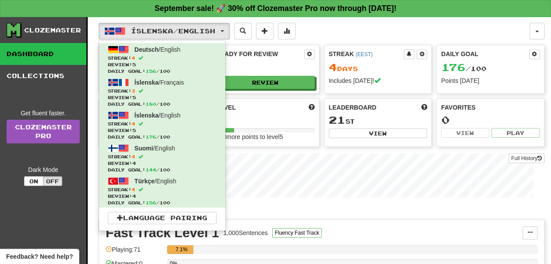
click at [338, 32] on div "Íslenska / English Deutsch / English Streak: 4 Review: 5 Daily Goal: 156 / 100 …" at bounding box center [314, 31] width 431 height 17
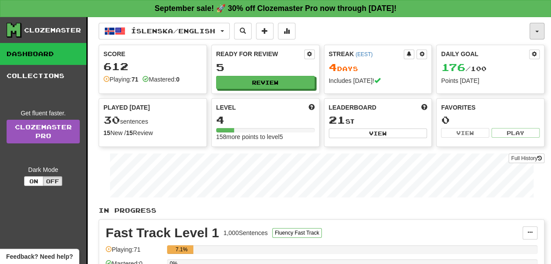
click at [536, 31] on span "button" at bounding box center [537, 32] width 4 height 2
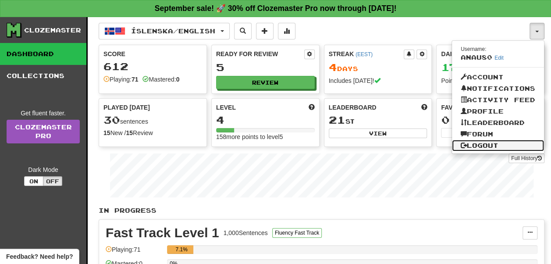
click at [478, 142] on link "Logout" at bounding box center [498, 145] width 92 height 11
